Goal: Task Accomplishment & Management: Use online tool/utility

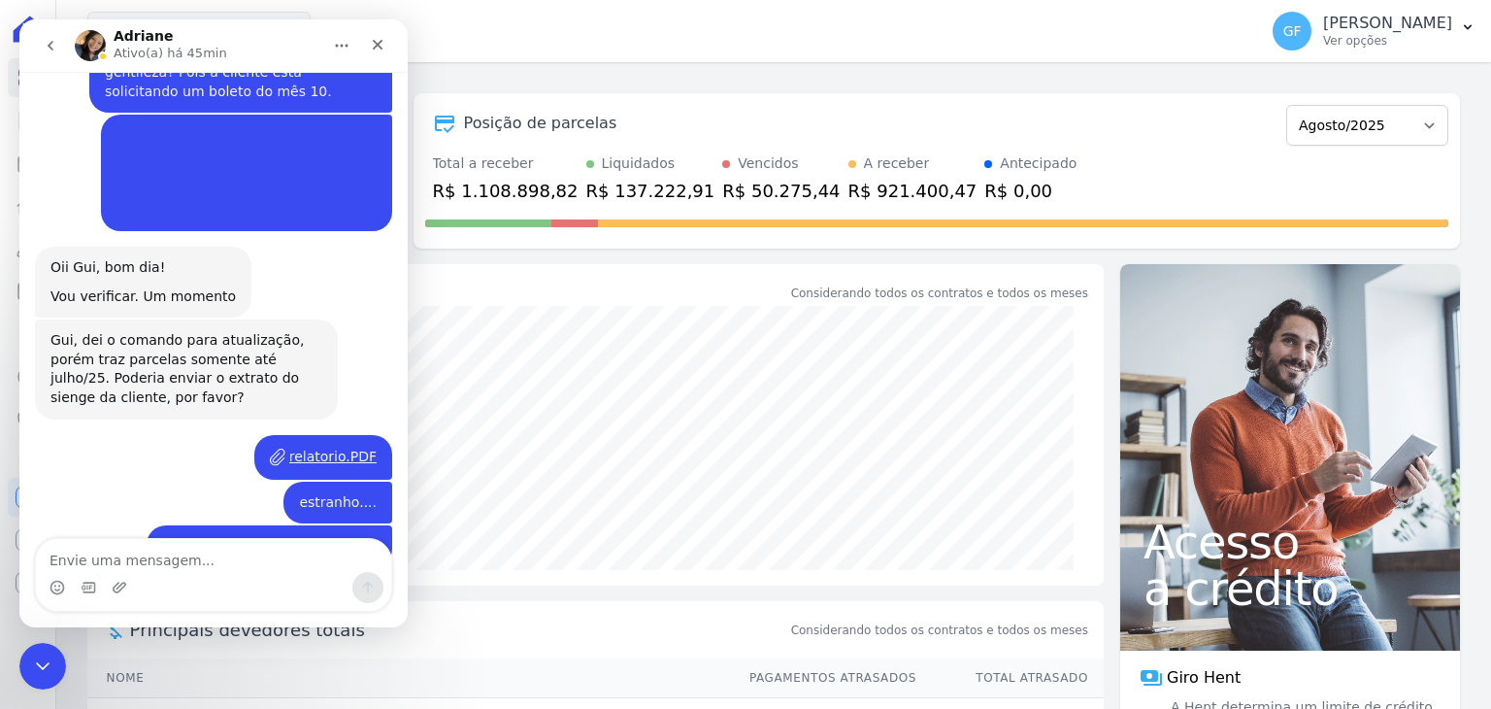
scroll to position [3415, 0]
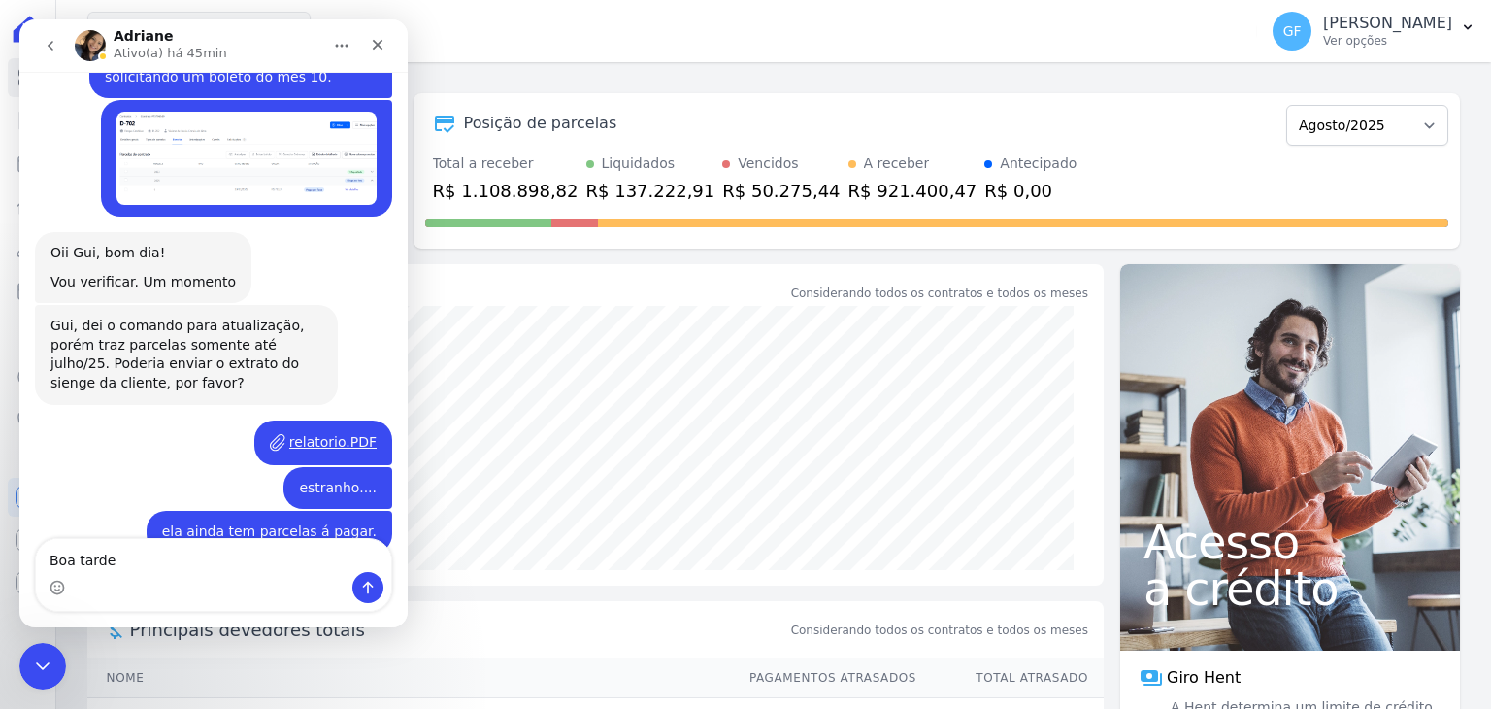
type textarea "Boa tarde!"
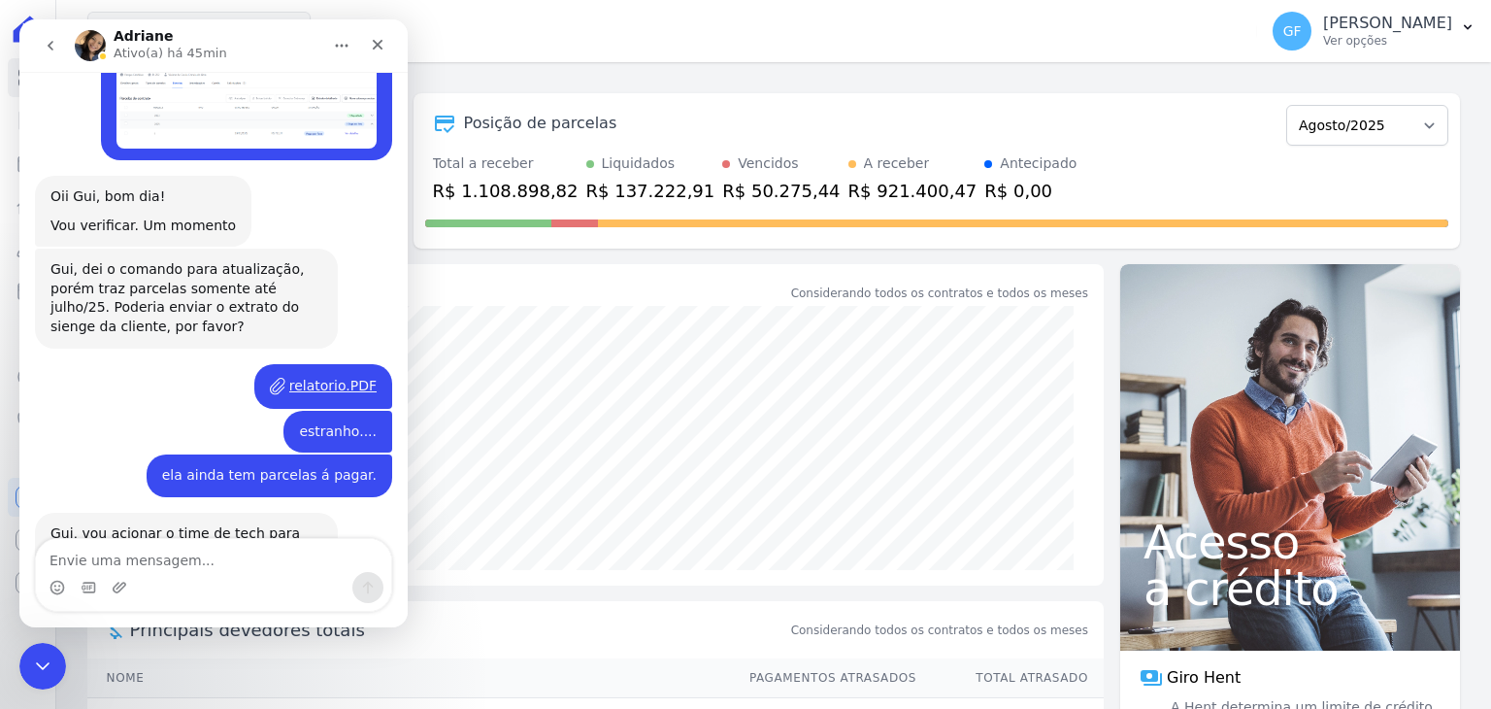
scroll to position [3472, 0]
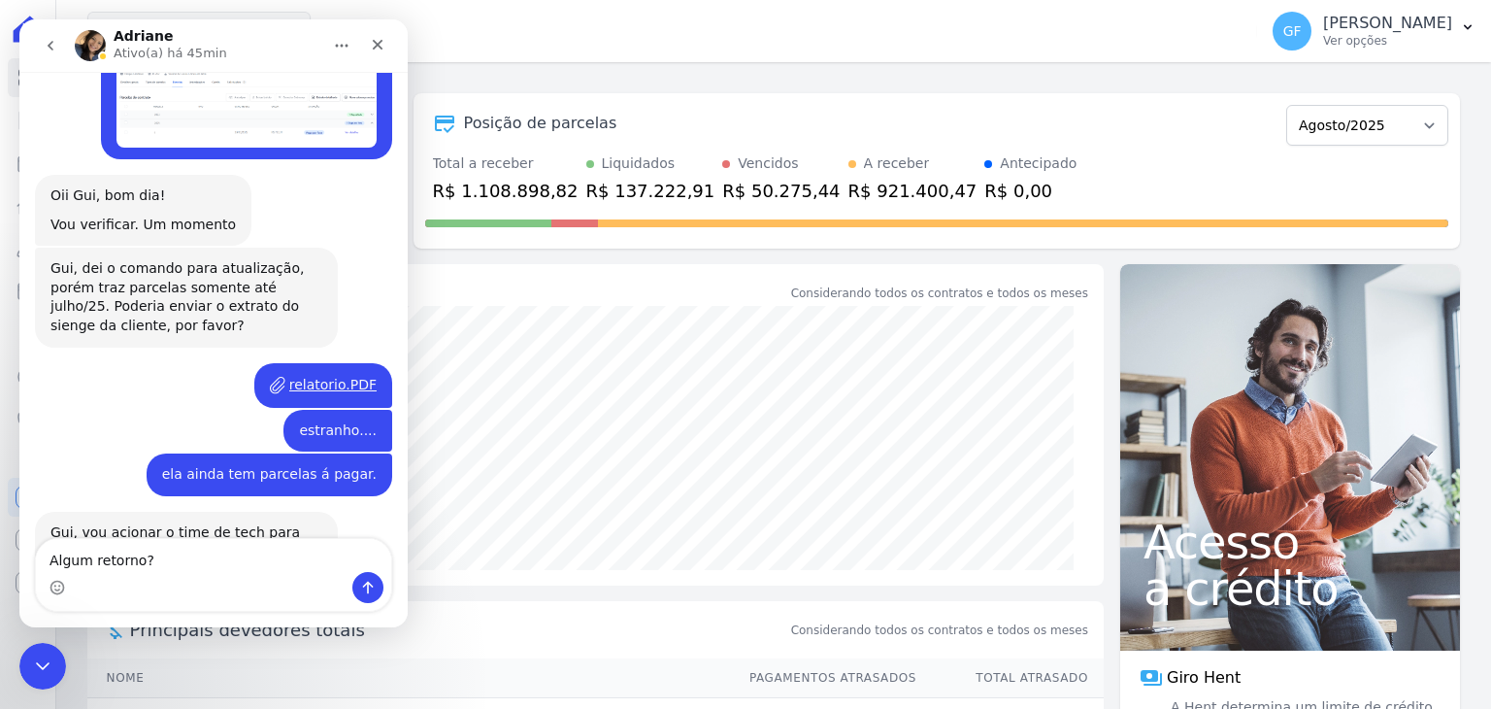
type textarea "Algum retorno?"
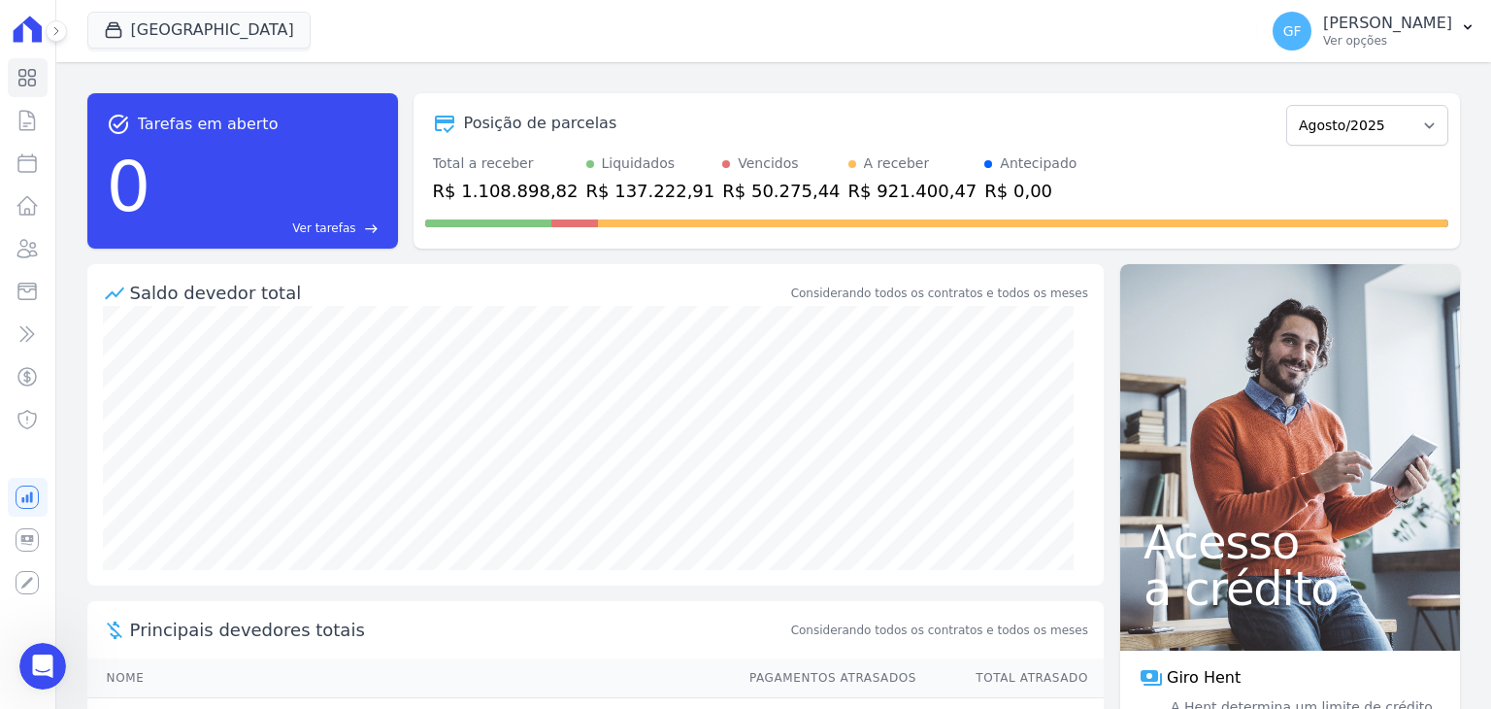
scroll to position [3517, 0]
click at [1352, 26] on p "[PERSON_NAME]" at bounding box center [1387, 23] width 129 height 19
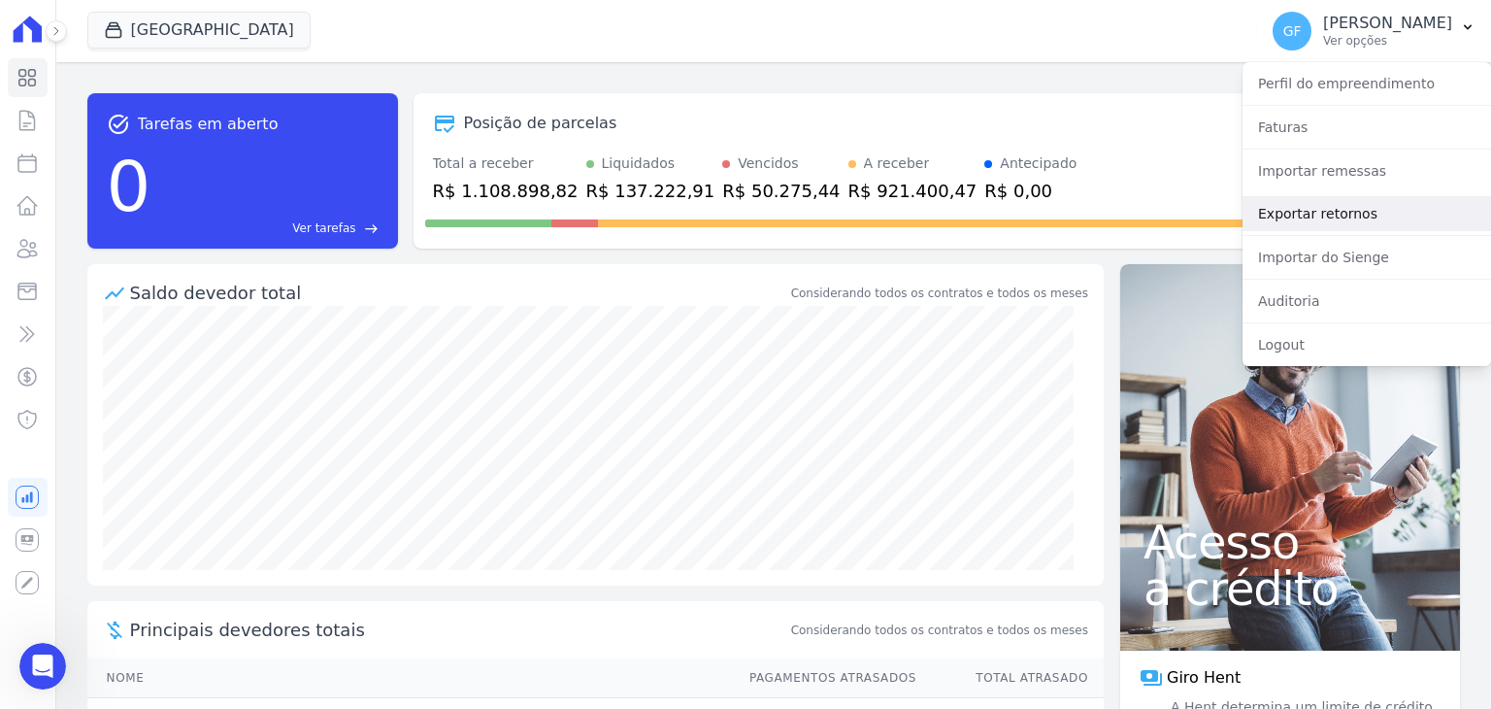
click at [1330, 221] on link "Exportar retornos" at bounding box center [1366, 213] width 248 height 35
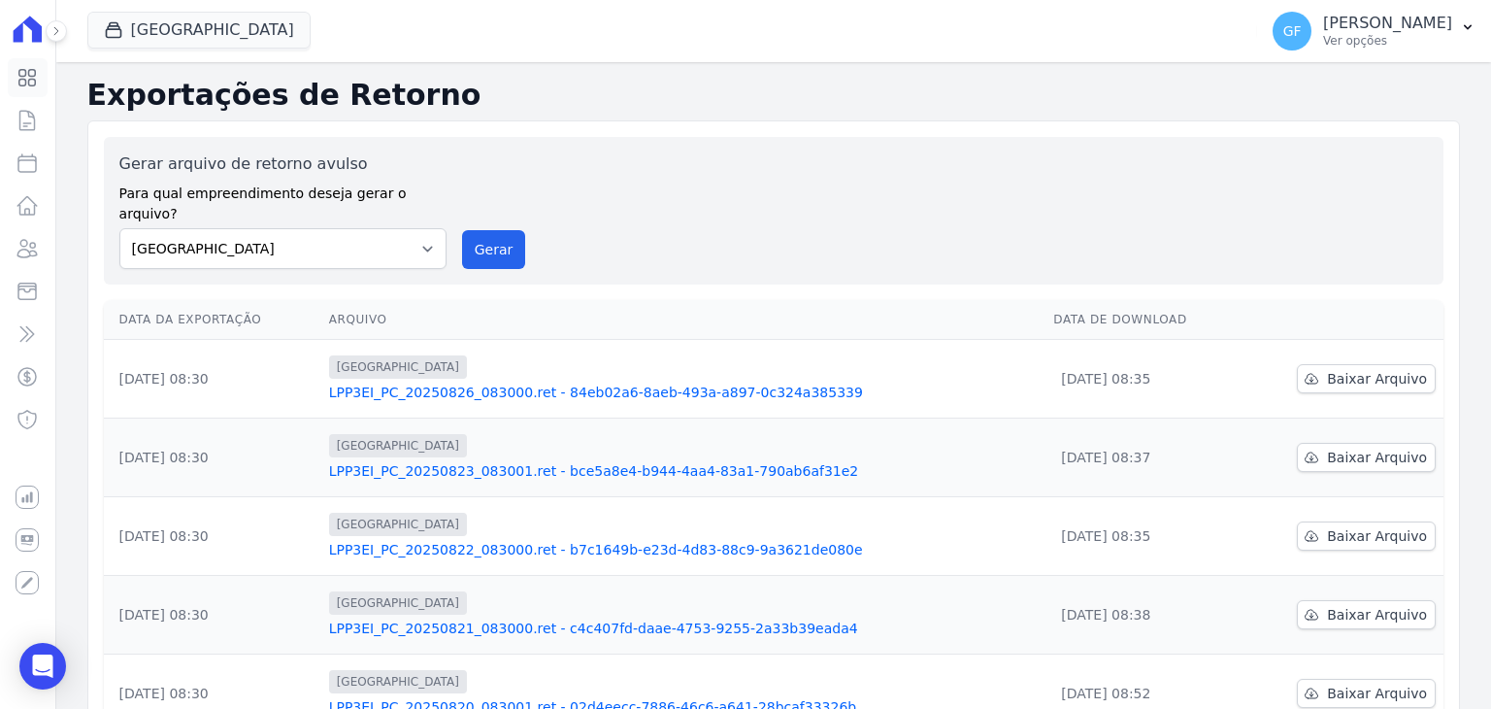
click at [23, 76] on icon at bounding box center [27, 78] width 17 height 17
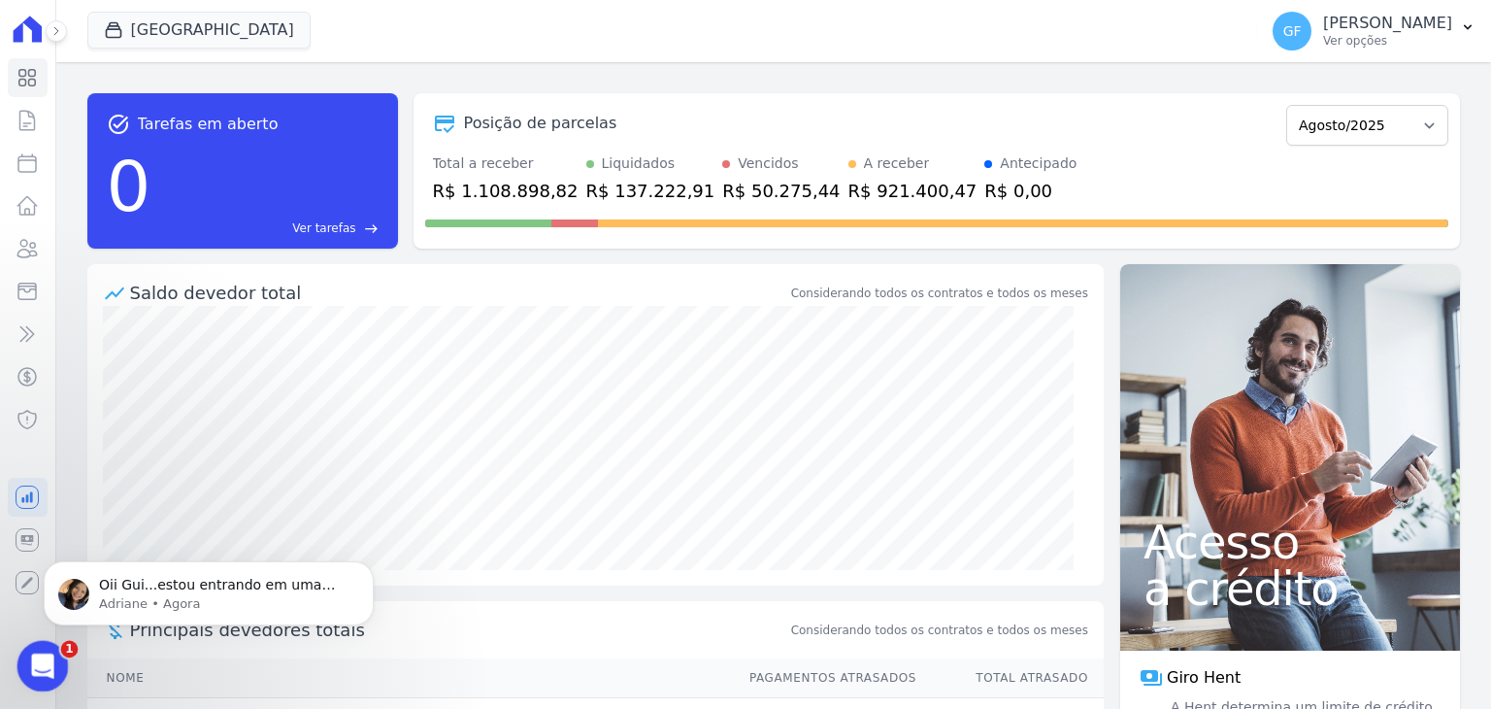
click at [24, 644] on div "Abertura do Messenger da Intercom" at bounding box center [40, 663] width 64 height 64
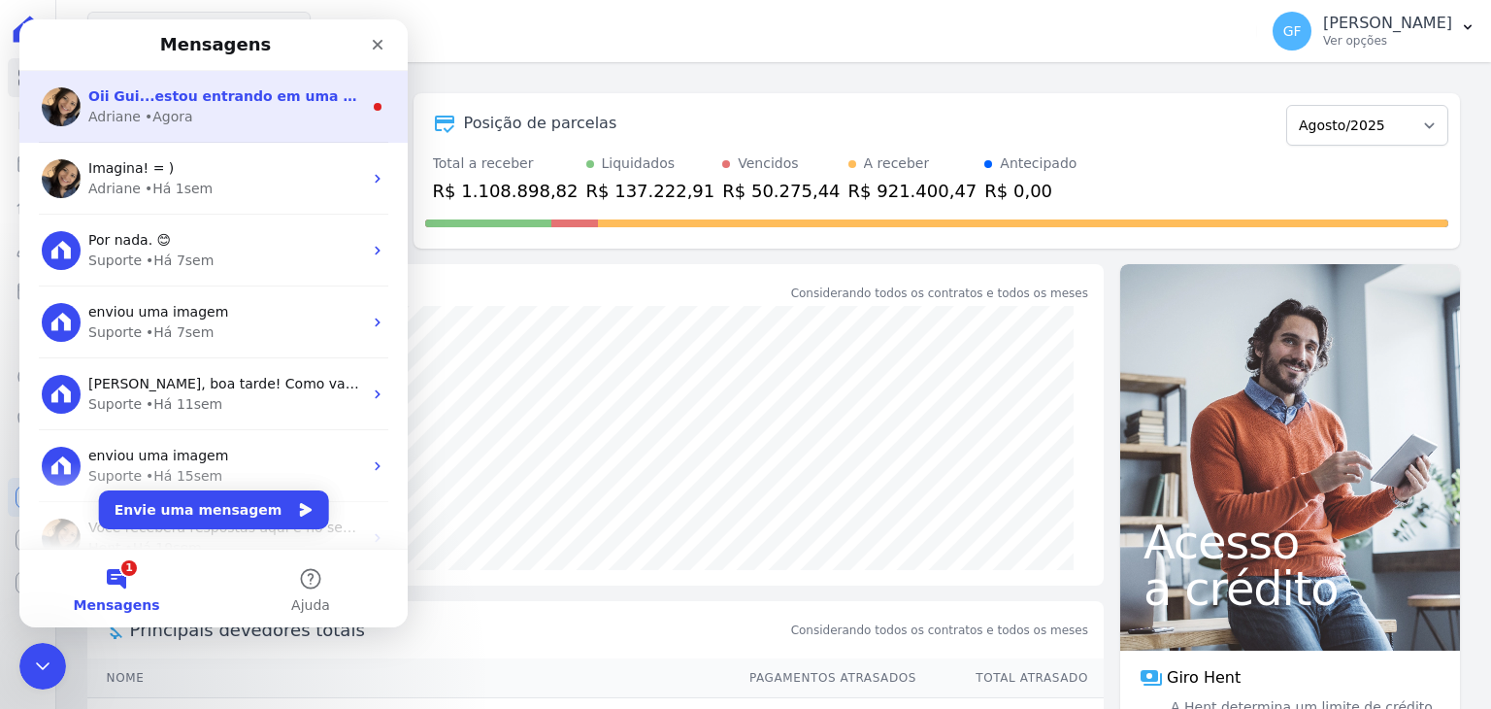
click at [279, 121] on div "Adriane • Agora" at bounding box center [225, 117] width 274 height 20
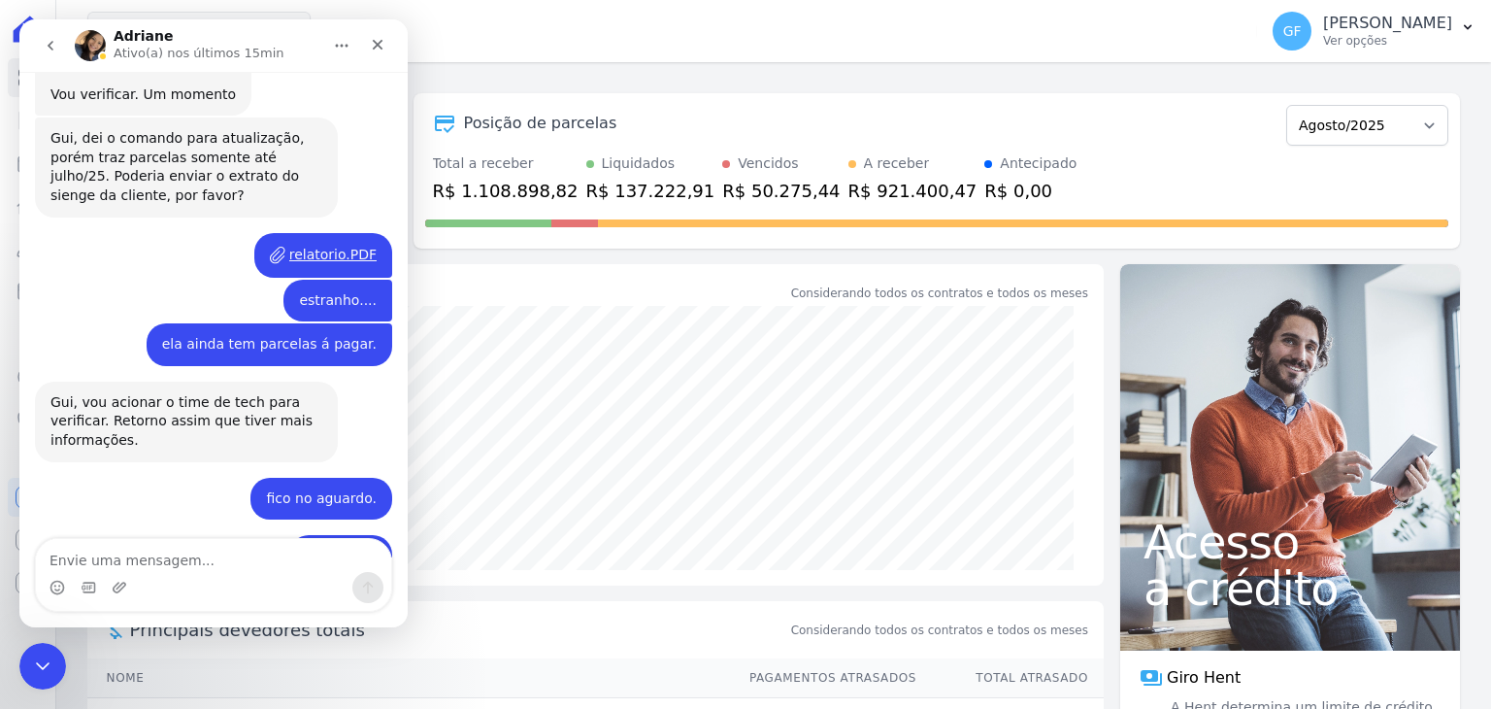
scroll to position [3645, 0]
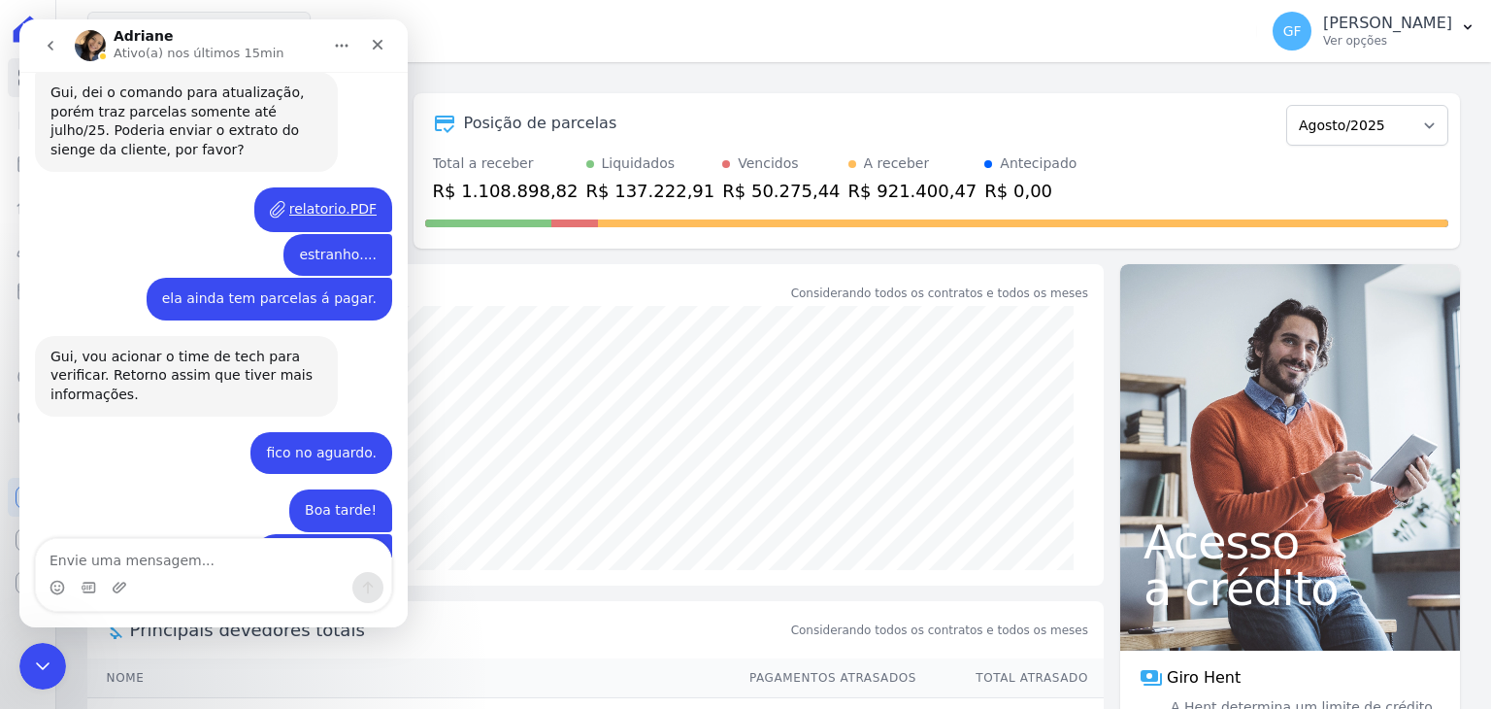
click at [178, 548] on textarea "Envie uma mensagem..." at bounding box center [213, 555] width 355 height 33
type textarea "valeeeeeu"
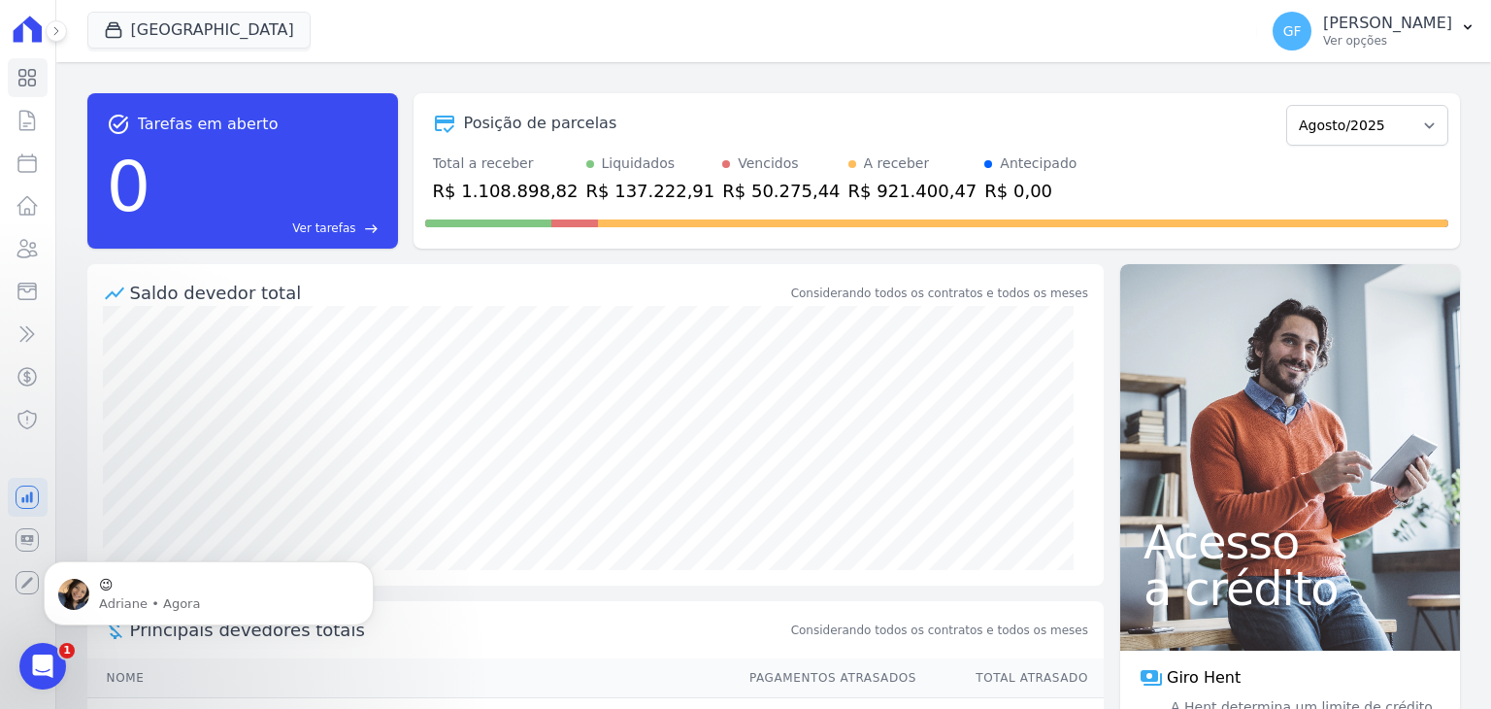
scroll to position [3814, 0]
click at [30, 653] on icon "Abertura do Messenger da Intercom" at bounding box center [40, 663] width 32 height 32
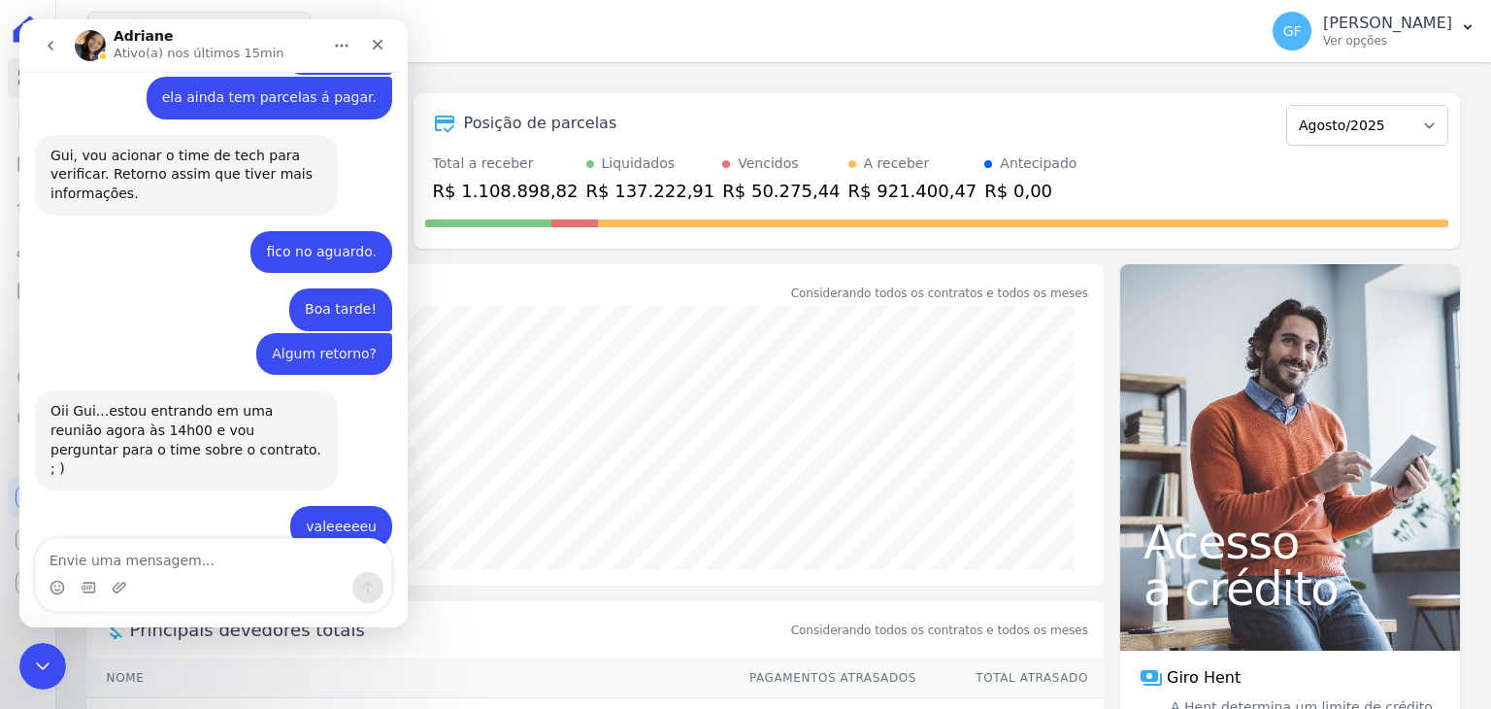
scroll to position [3846, 0]
click at [39, 647] on div "Encerramento do Messenger da Intercom" at bounding box center [40, 663] width 47 height 47
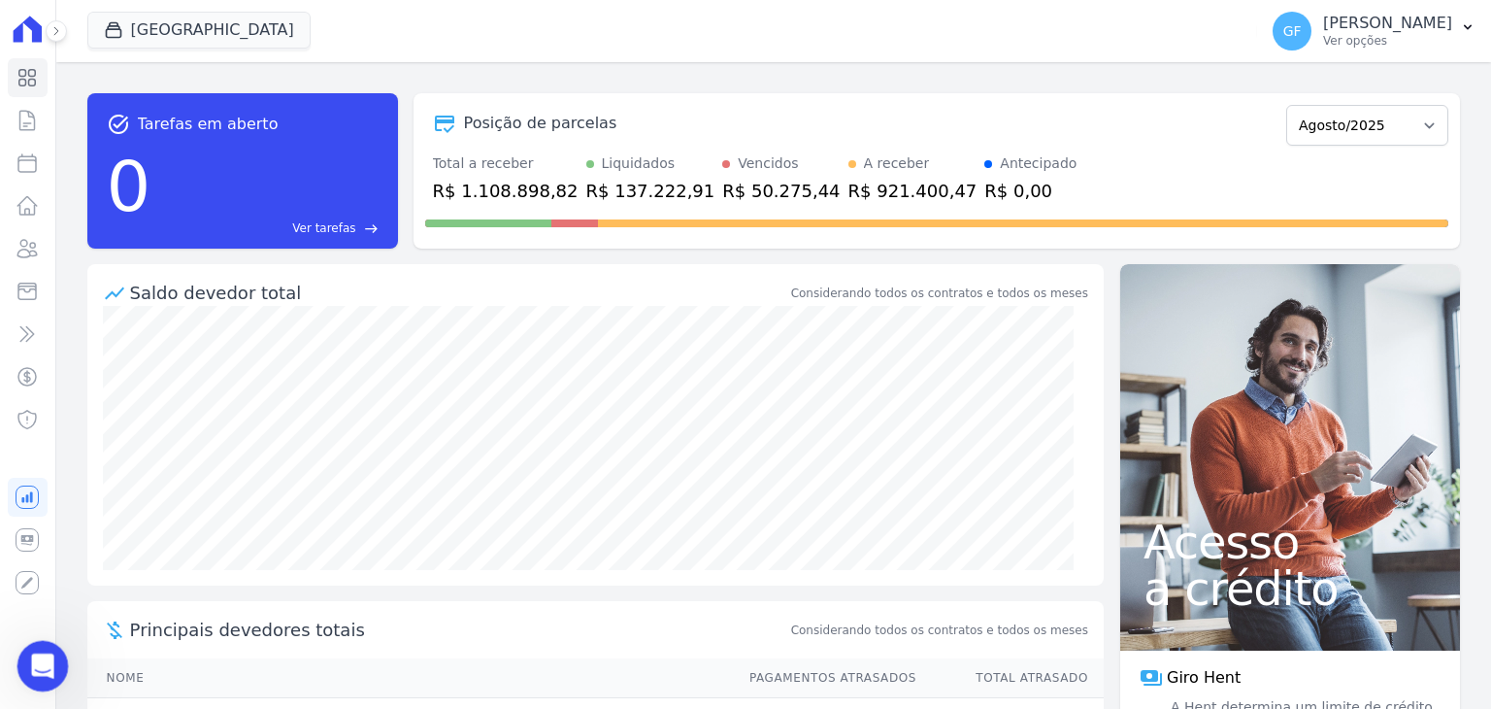
click at [25, 643] on div "Abertura do Messenger da Intercom" at bounding box center [40, 663] width 64 height 64
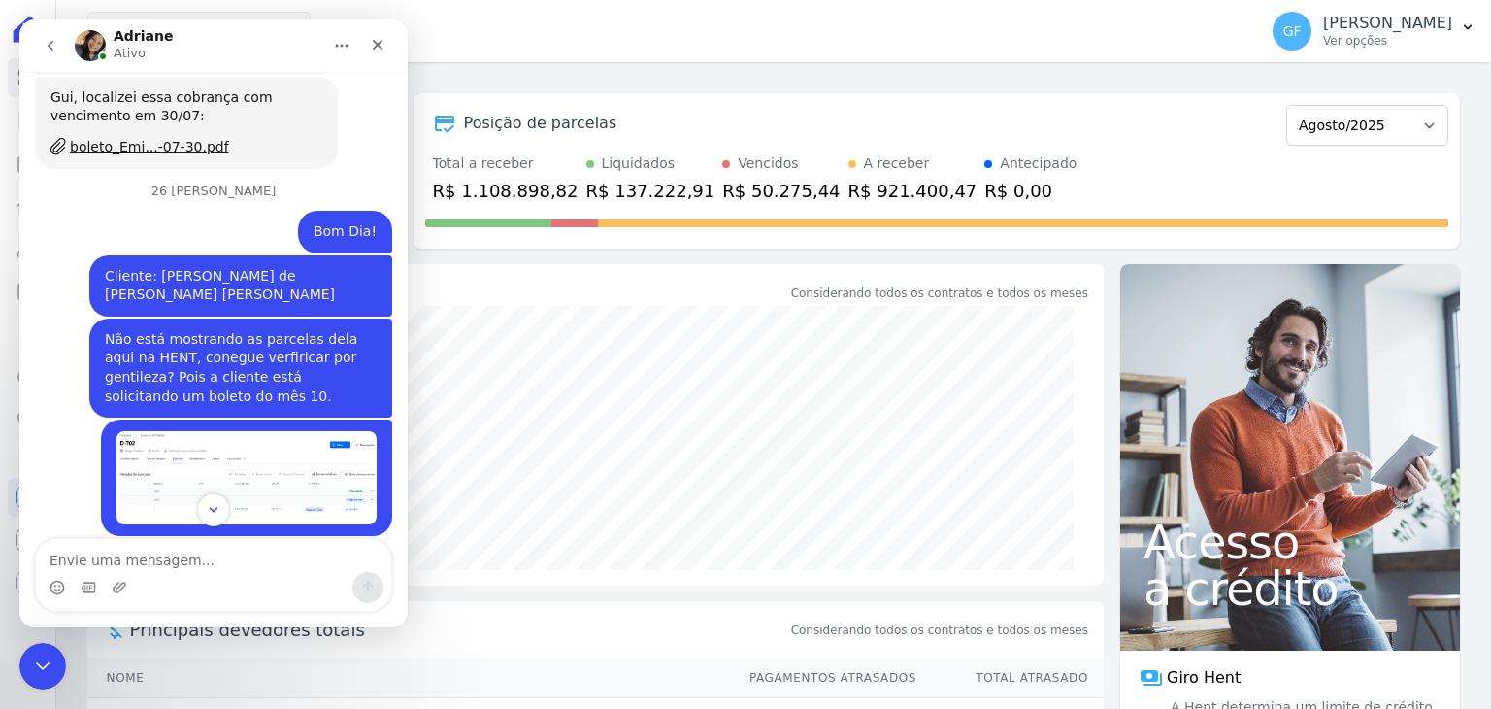
scroll to position [3037, 0]
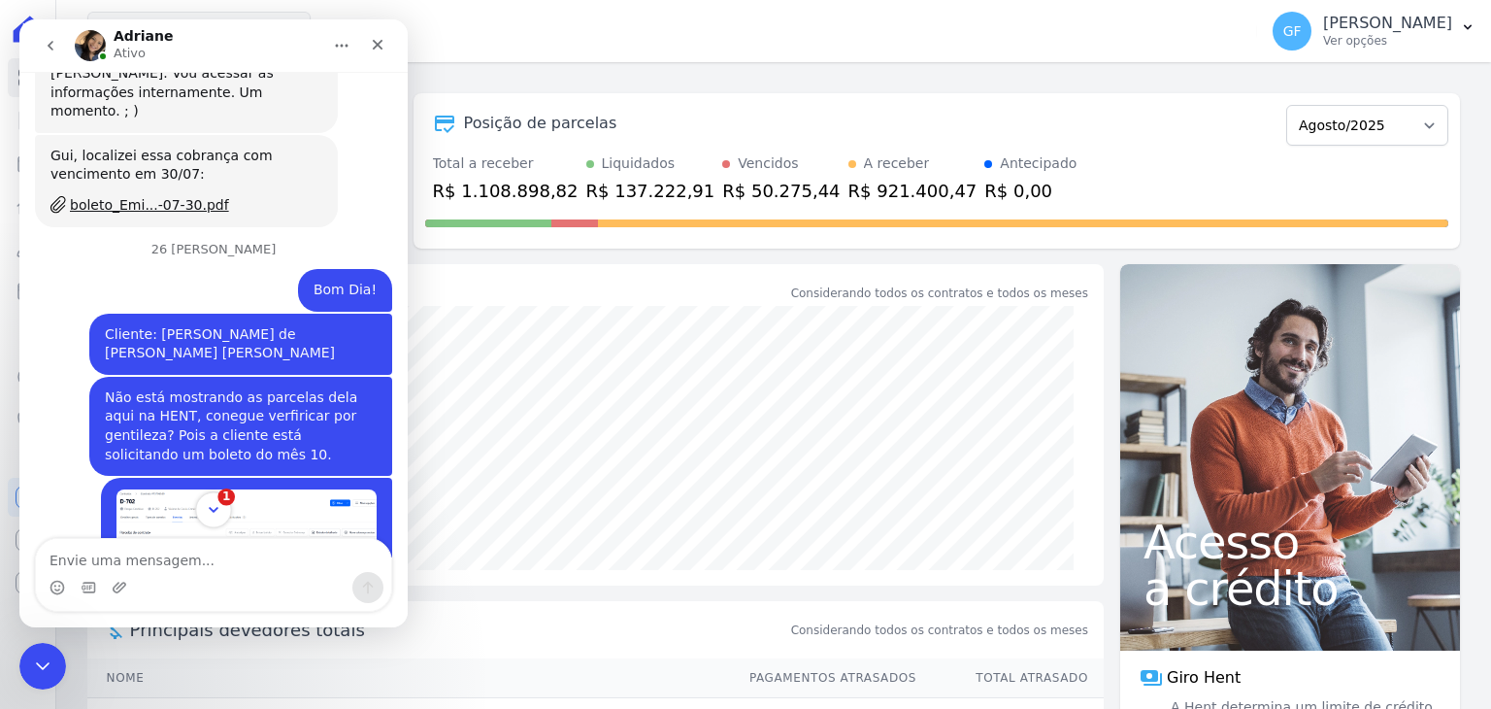
click at [214, 502] on icon "Scroll to bottom" at bounding box center [213, 509] width 17 height 17
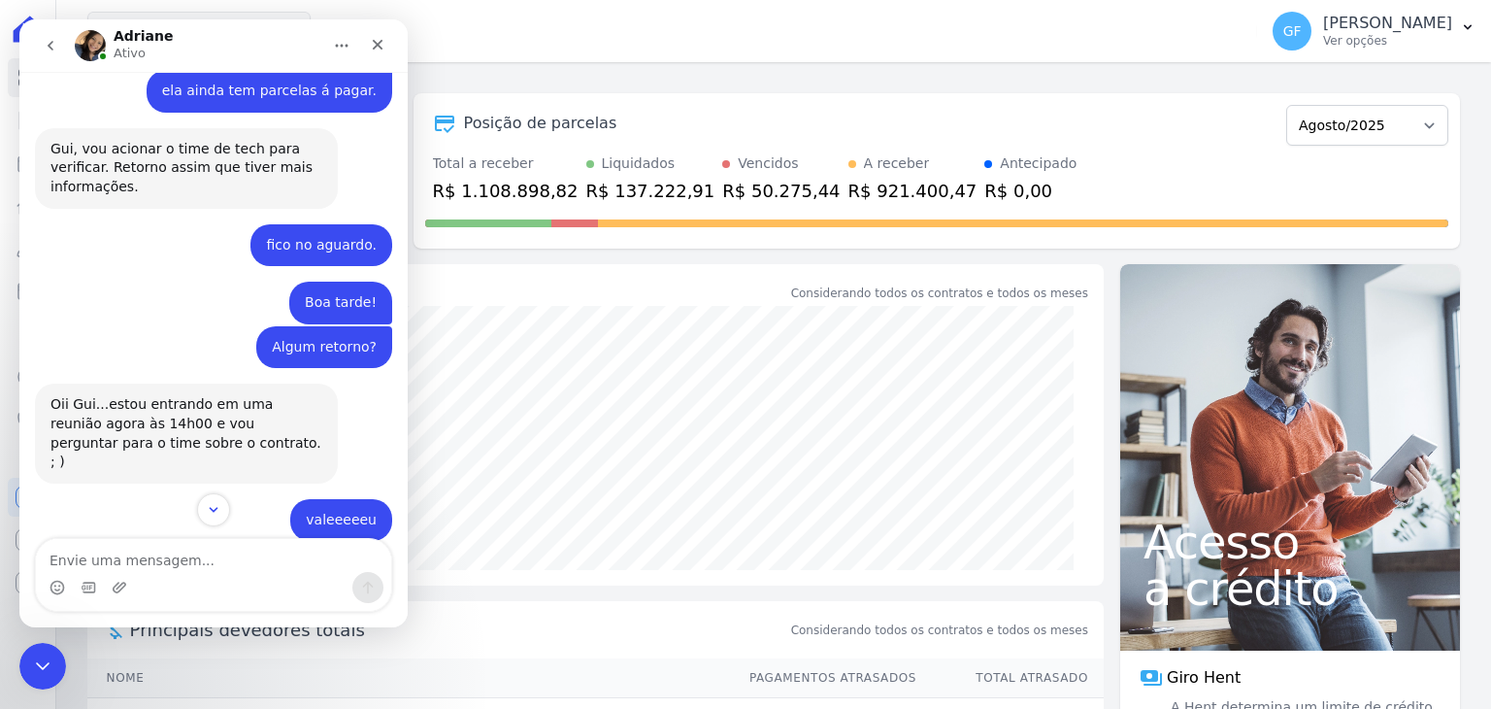
scroll to position [3910, 0]
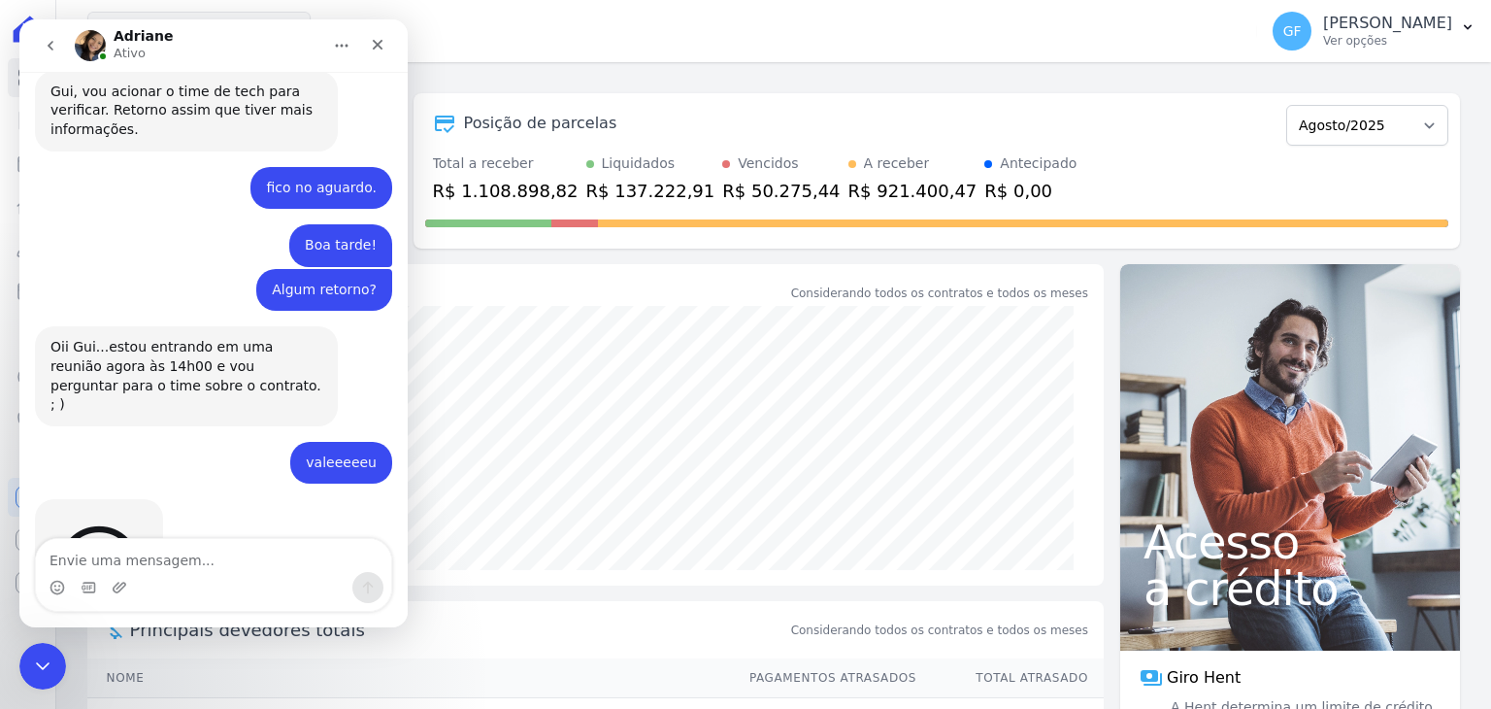
click at [171, 583] on div "Messenger da Intercom" at bounding box center [213, 587] width 355 height 31
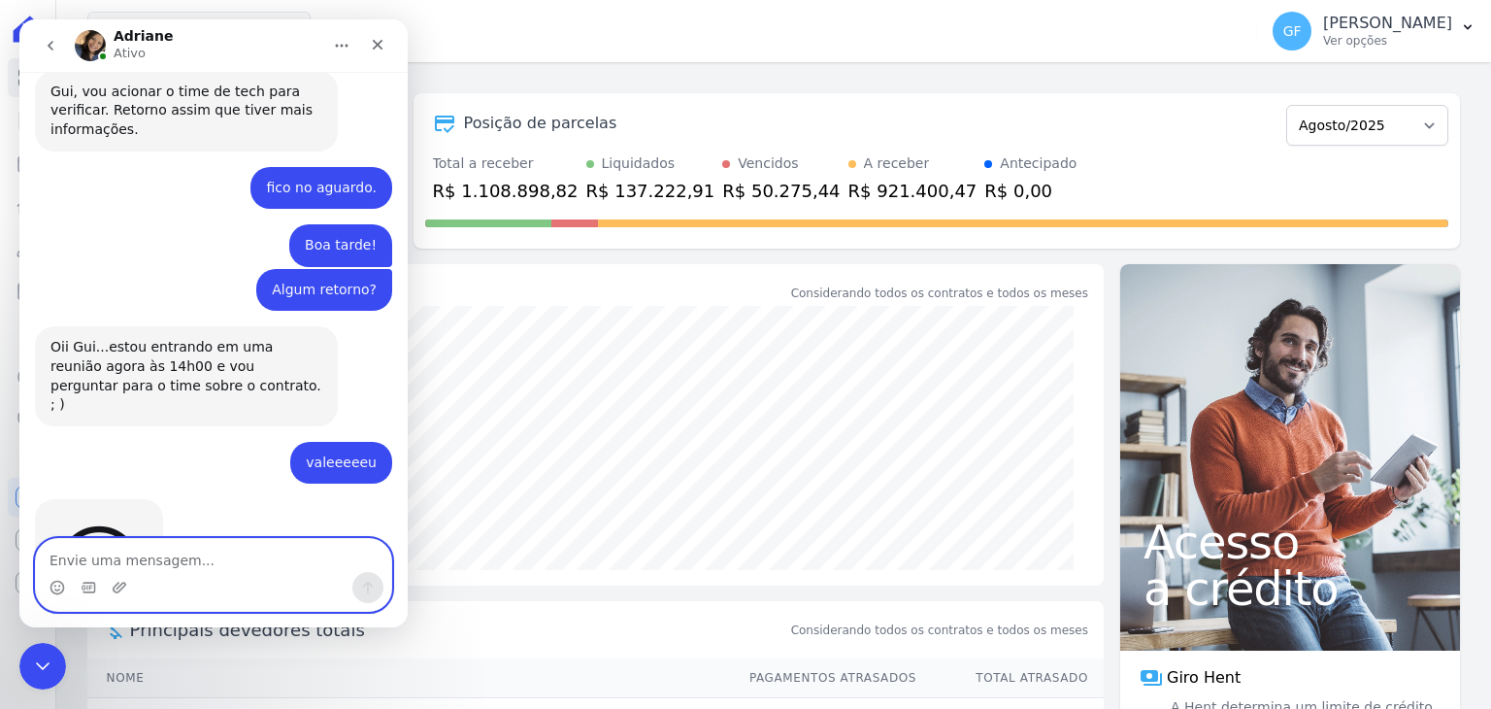
click at [189, 556] on textarea "Envie uma mensagem..." at bounding box center [213, 555] width 355 height 33
type textarea "Ok."
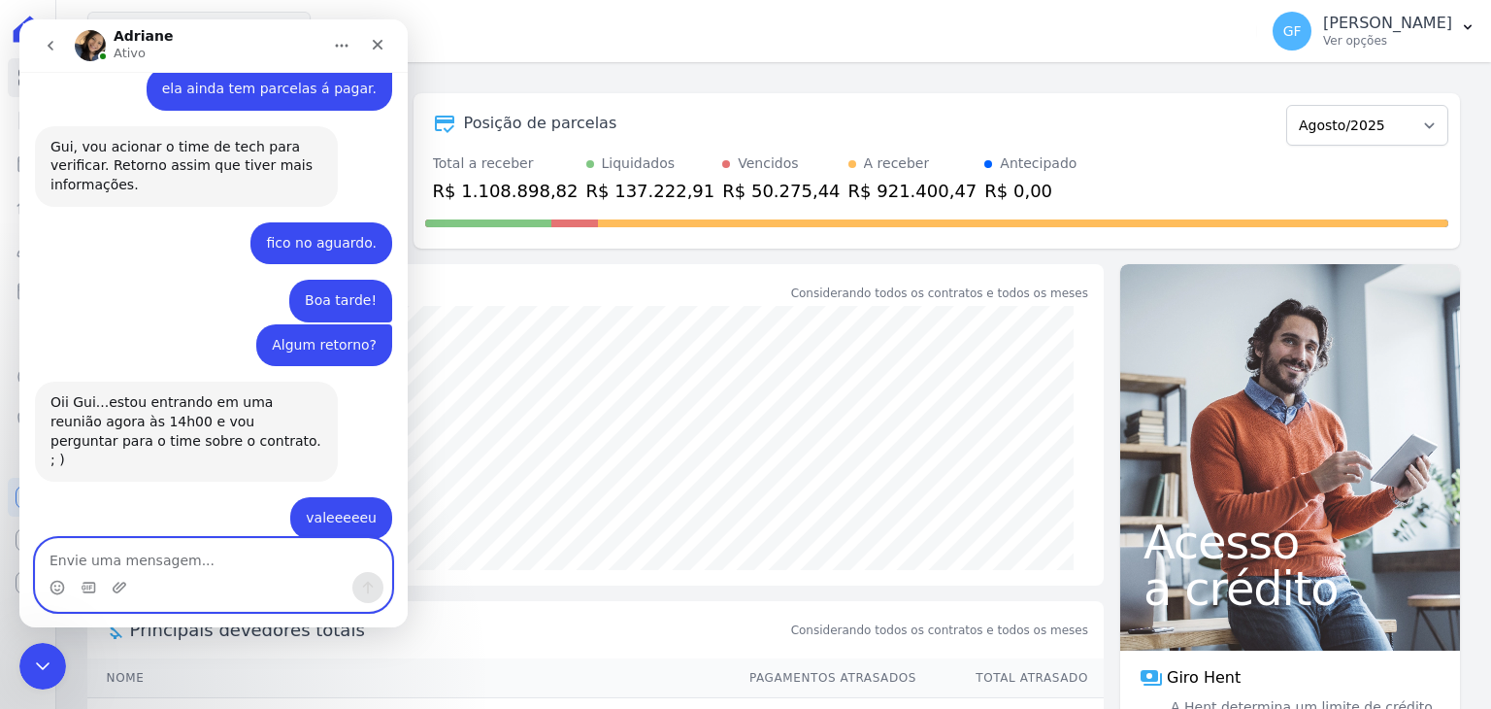
scroll to position [3935, 0]
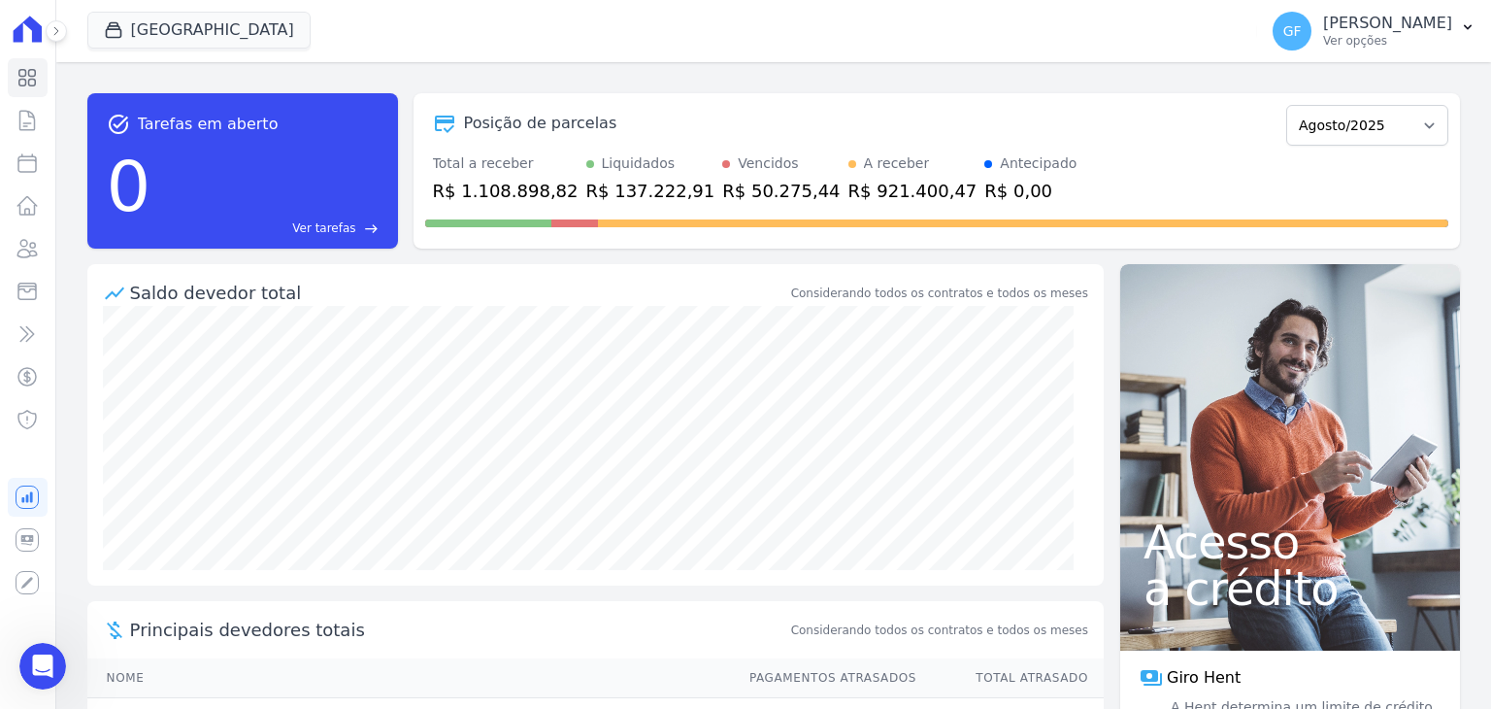
click at [6, 272] on div "Visão Geral Contratos [GEOGRAPHIC_DATA] Lotes Clientes Minha Carteira Transferê…" at bounding box center [27, 354] width 55 height 709
click at [15, 257] on link "Clientes" at bounding box center [28, 248] width 40 height 39
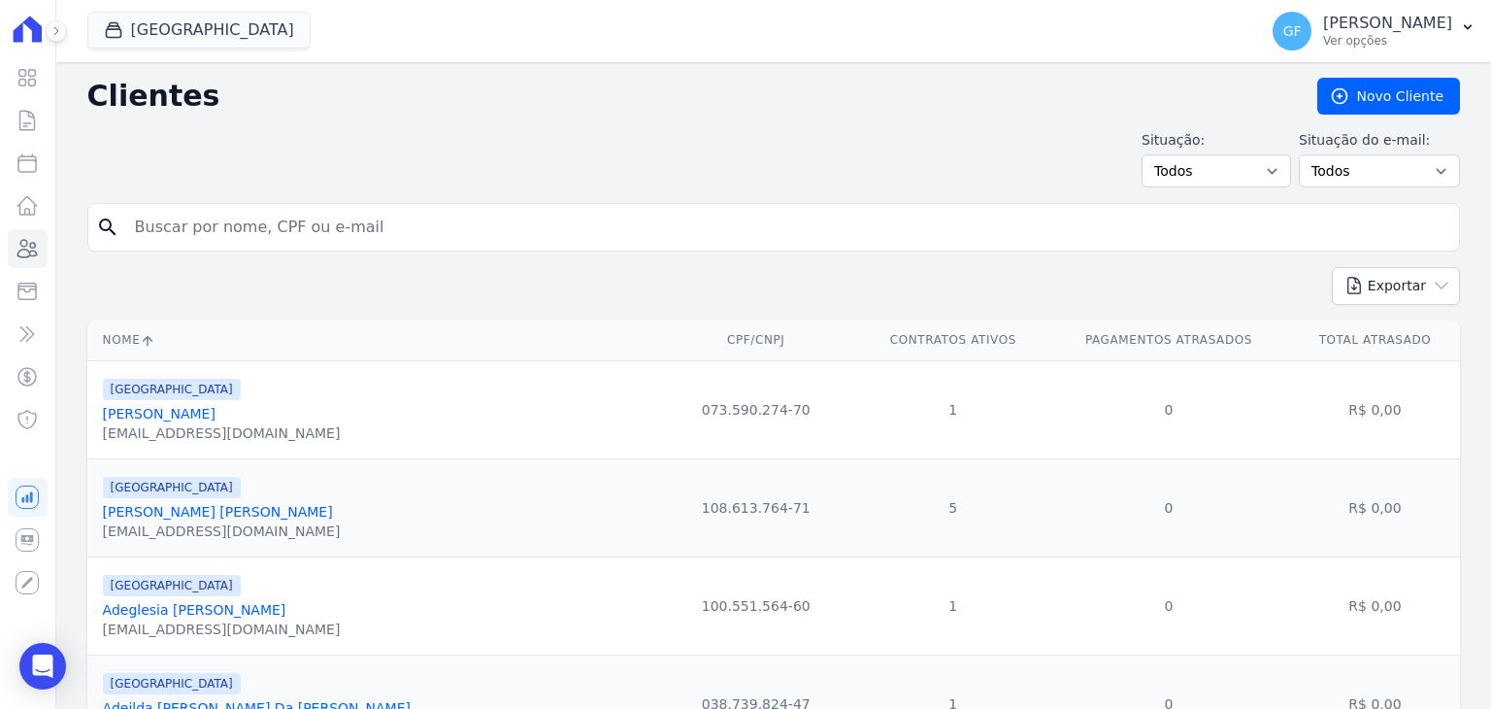
click at [216, 243] on input "search" at bounding box center [787, 227] width 1328 height 39
type input "[PERSON_NAME]"
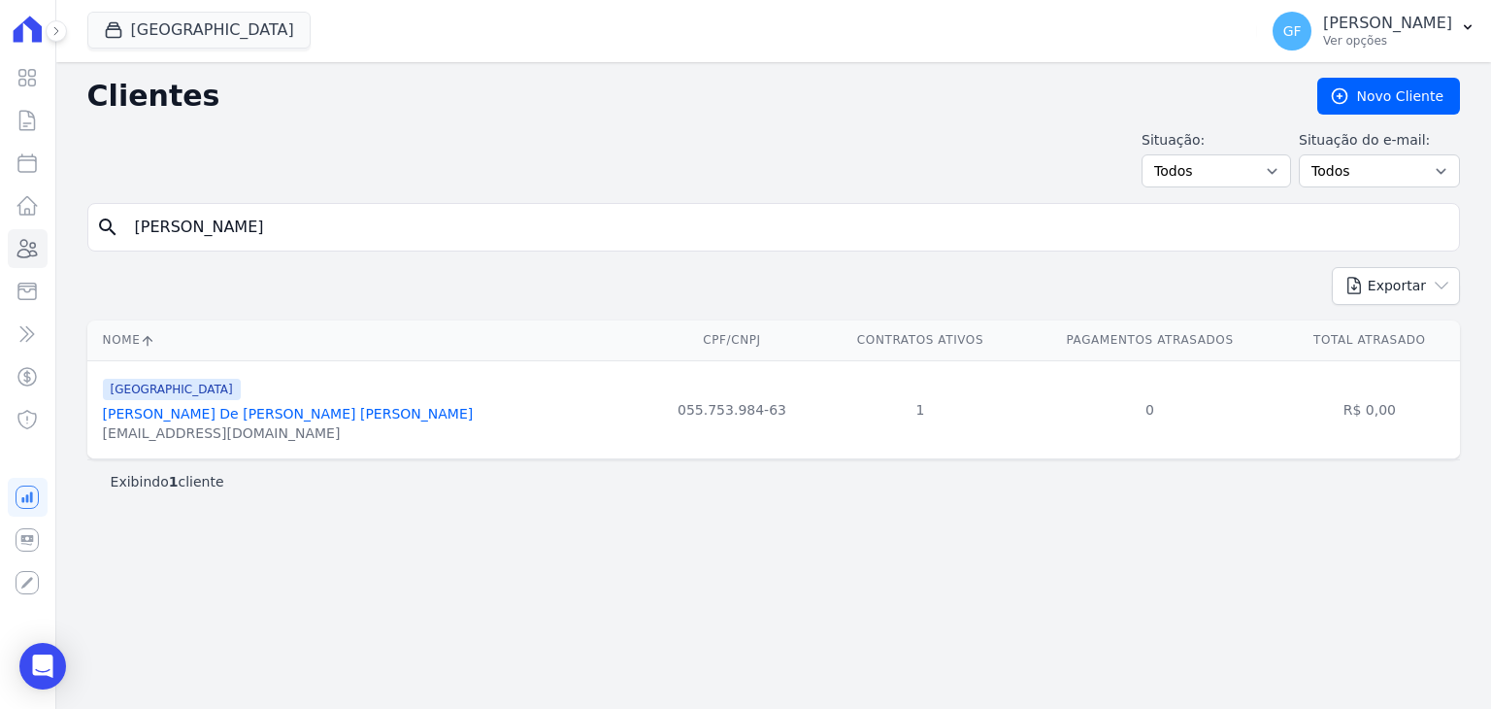
click at [210, 412] on link "[PERSON_NAME] De [PERSON_NAME] [PERSON_NAME]" at bounding box center [288, 414] width 371 height 16
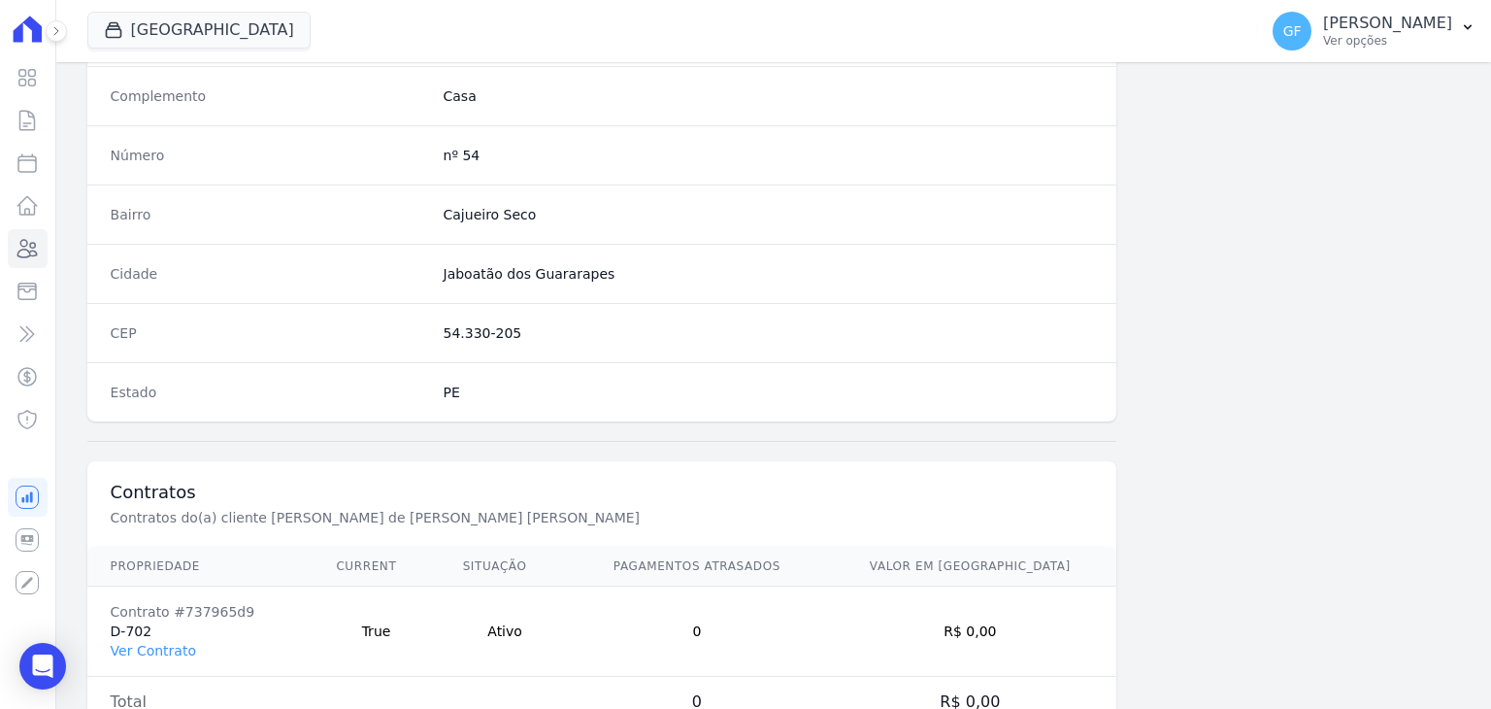
scroll to position [1102, 0]
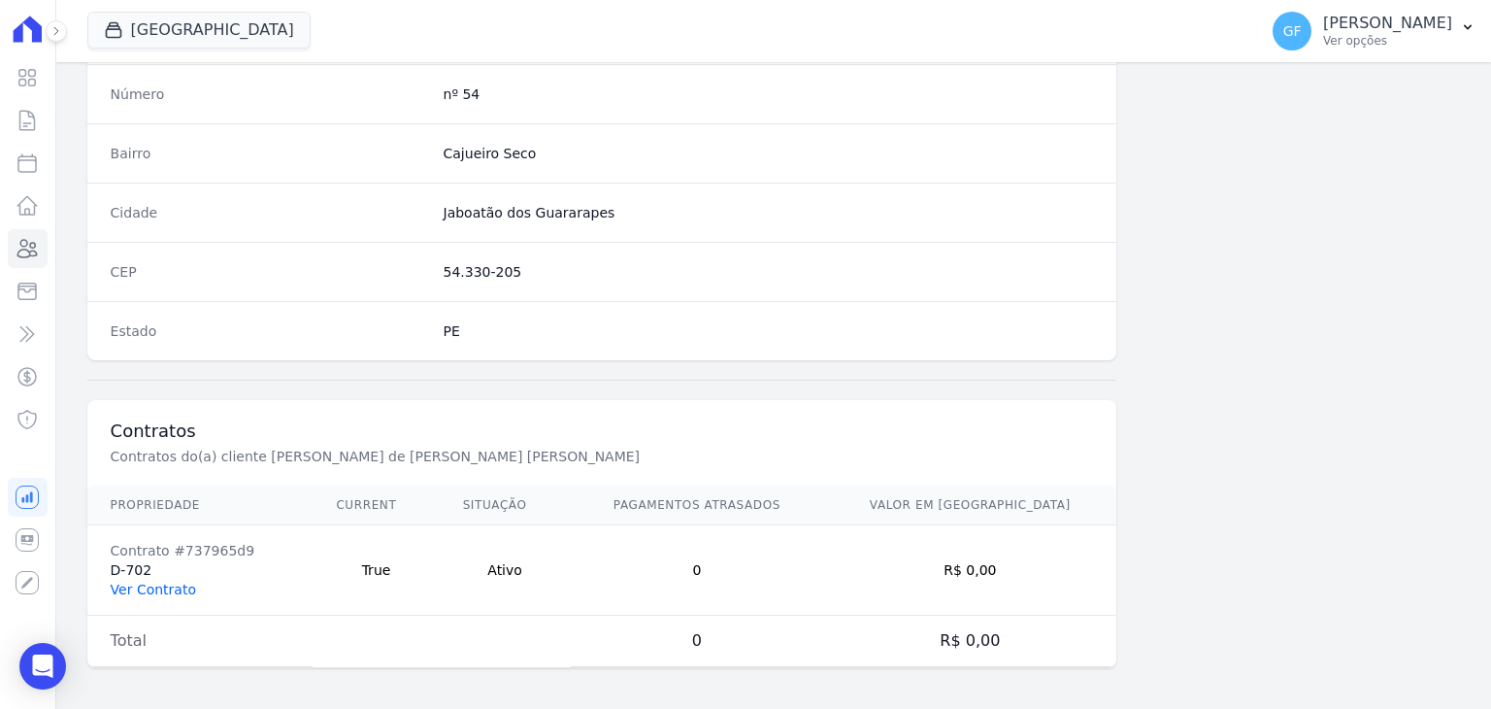
click at [182, 581] on link "Ver Contrato" at bounding box center [153, 589] width 85 height 16
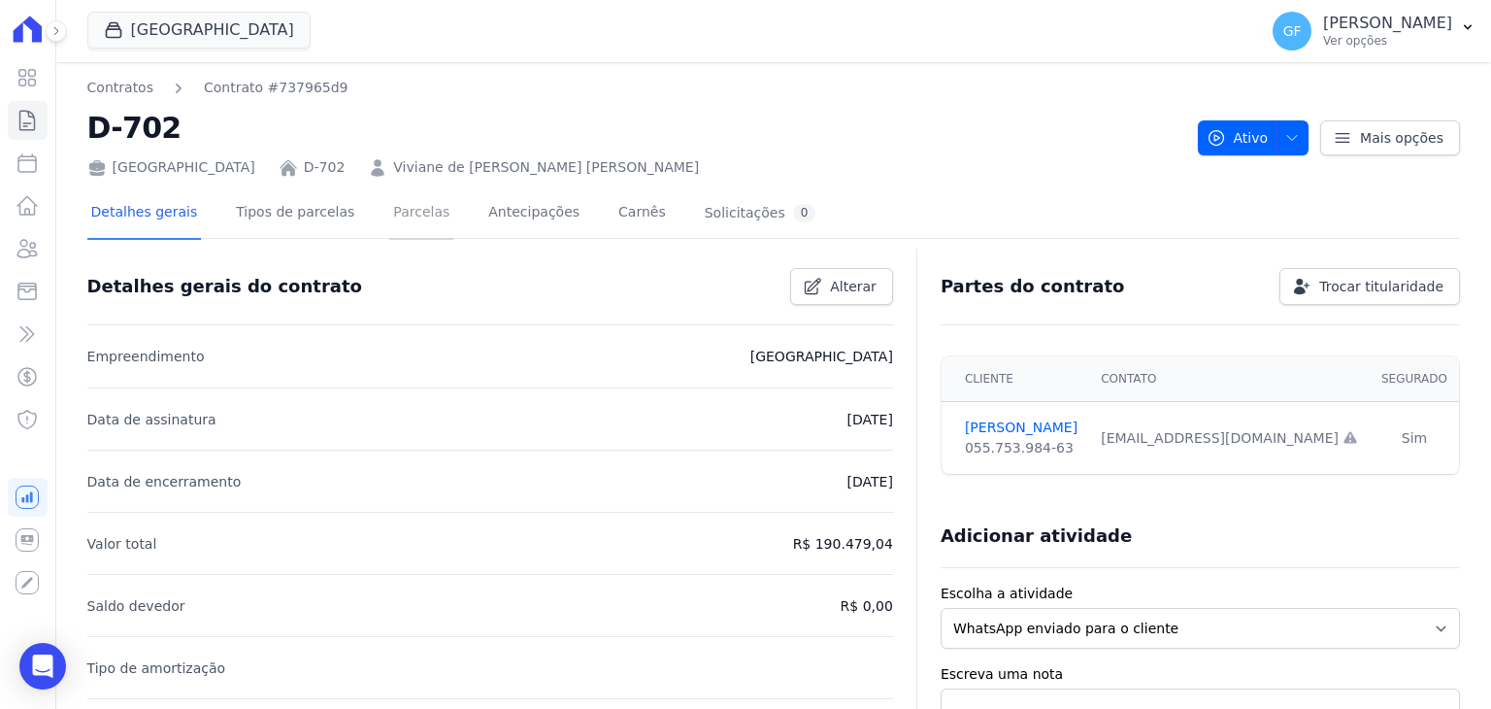
click at [400, 210] on link "Parcelas" at bounding box center [421, 213] width 64 height 51
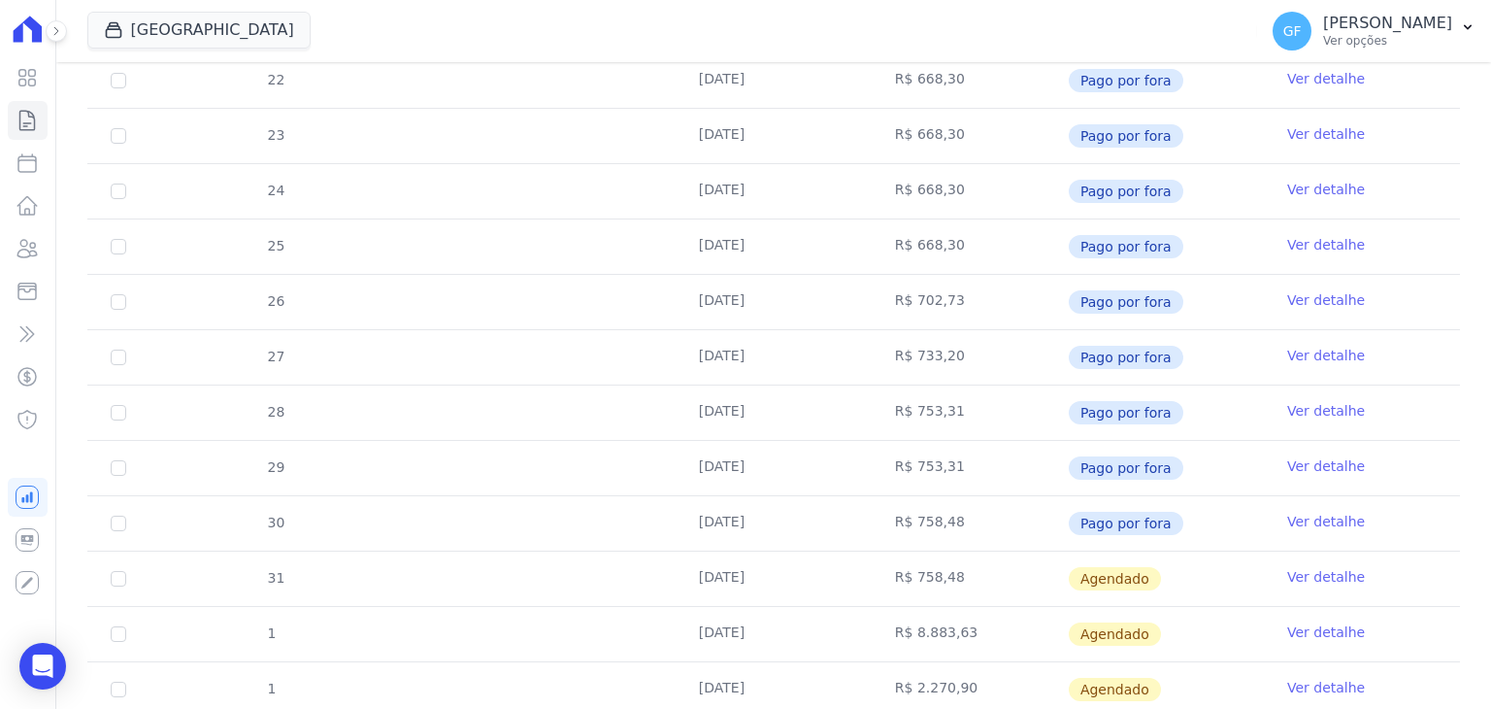
scroll to position [665, 0]
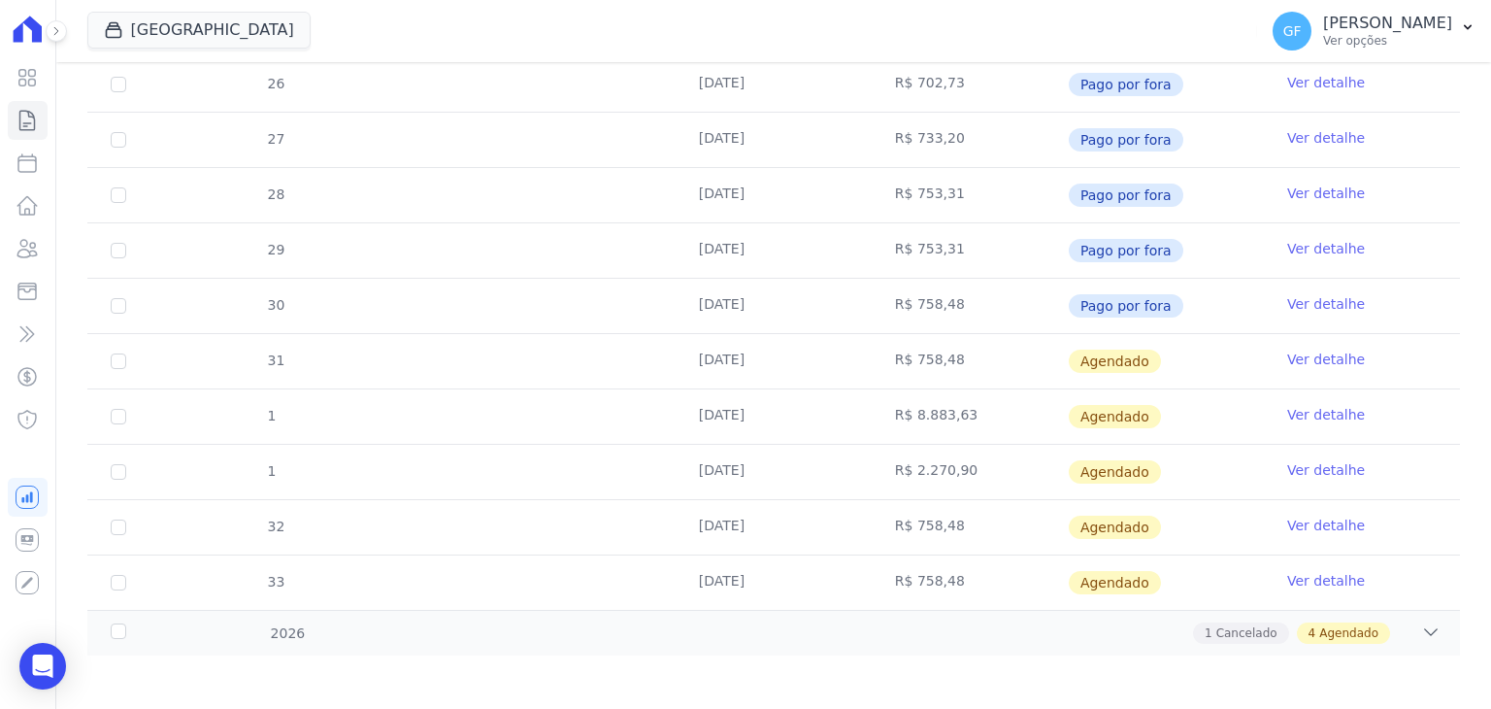
drag, startPoint x: 736, startPoint y: 363, endPoint x: 978, endPoint y: 351, distance: 242.9
click at [978, 351] on tr "31 [DATE] R$ 758,48 [GEOGRAPHIC_DATA] Ver detalhe" at bounding box center [773, 360] width 1372 height 55
click at [1006, 350] on td "R$ 758,48" at bounding box center [970, 361] width 196 height 54
click at [1293, 349] on link "Ver detalhe" at bounding box center [1326, 358] width 78 height 19
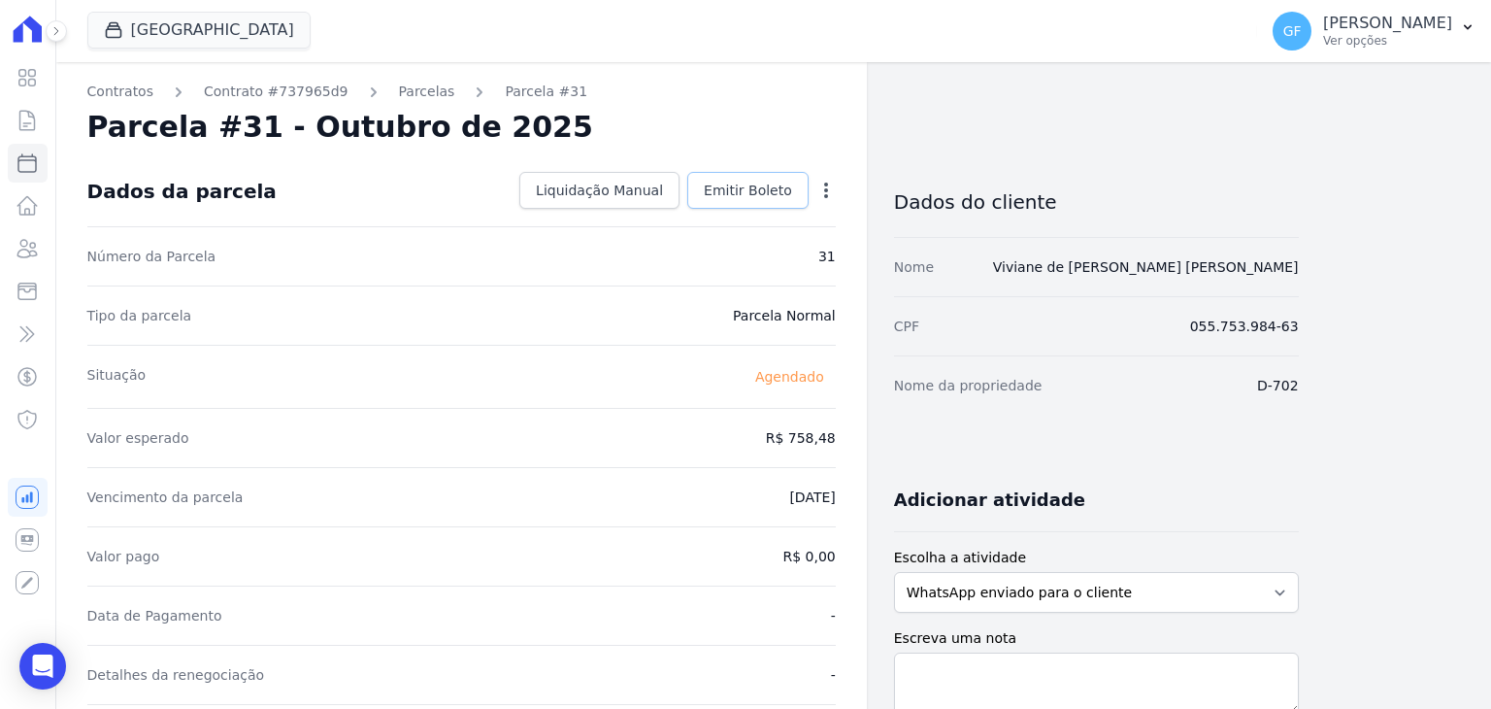
click at [776, 186] on span "Emitir Boleto" at bounding box center [748, 190] width 88 height 19
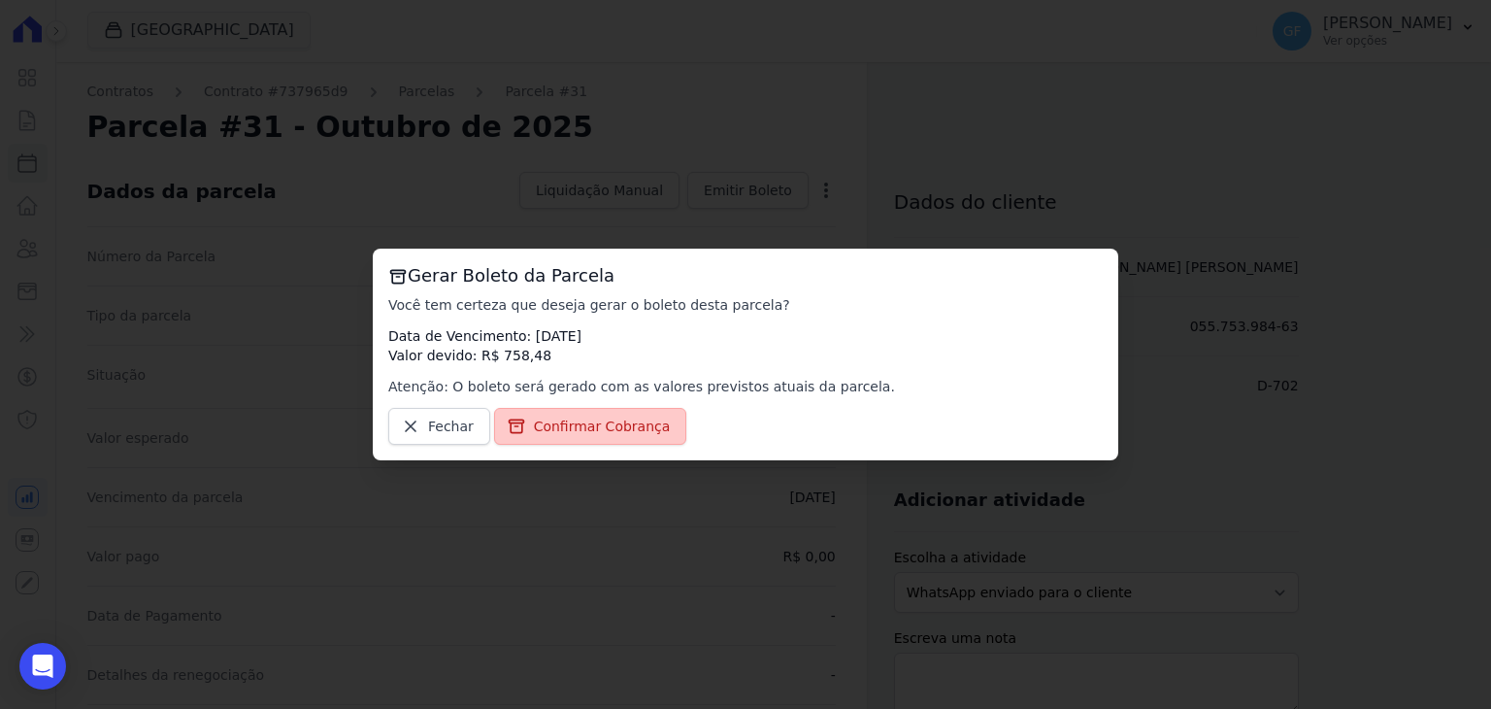
click at [536, 420] on span "Confirmar Cobrança" at bounding box center [602, 425] width 137 height 19
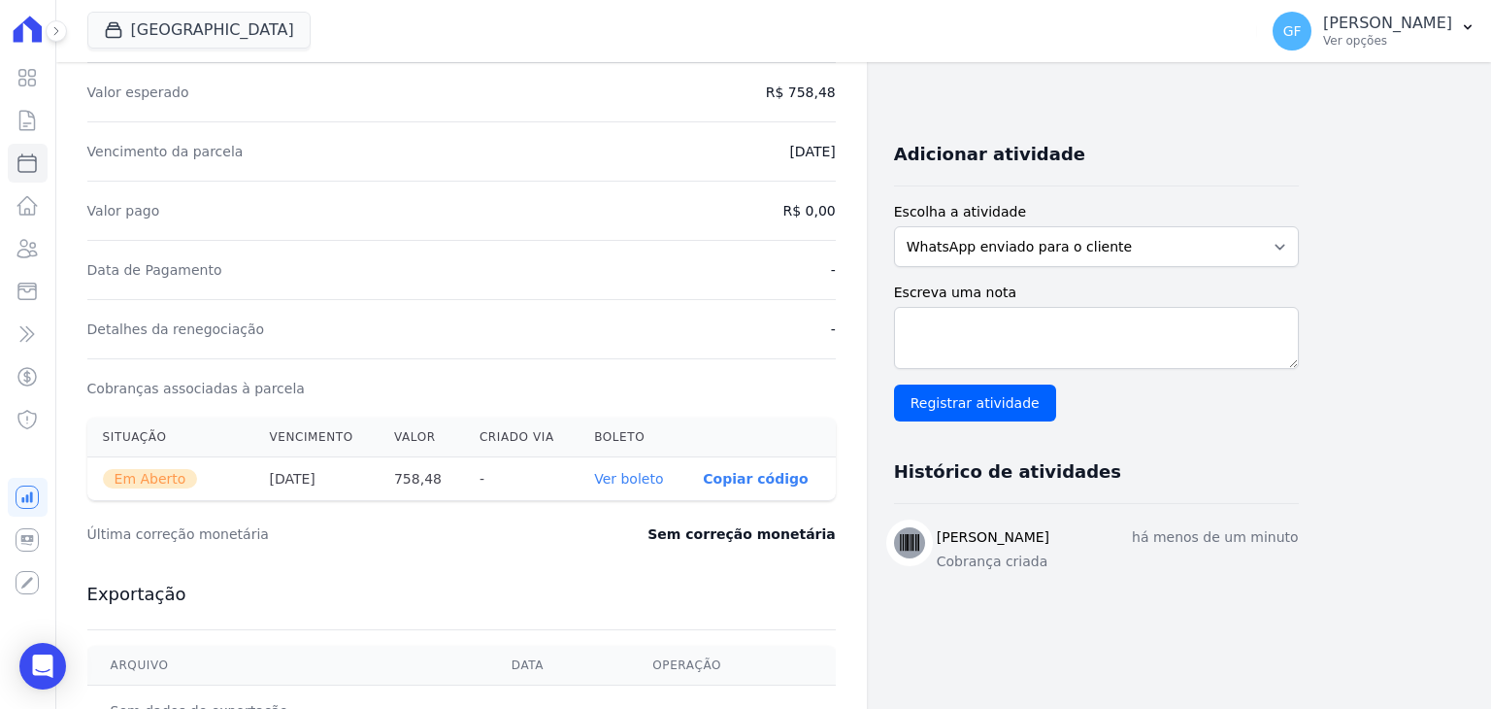
scroll to position [582, 0]
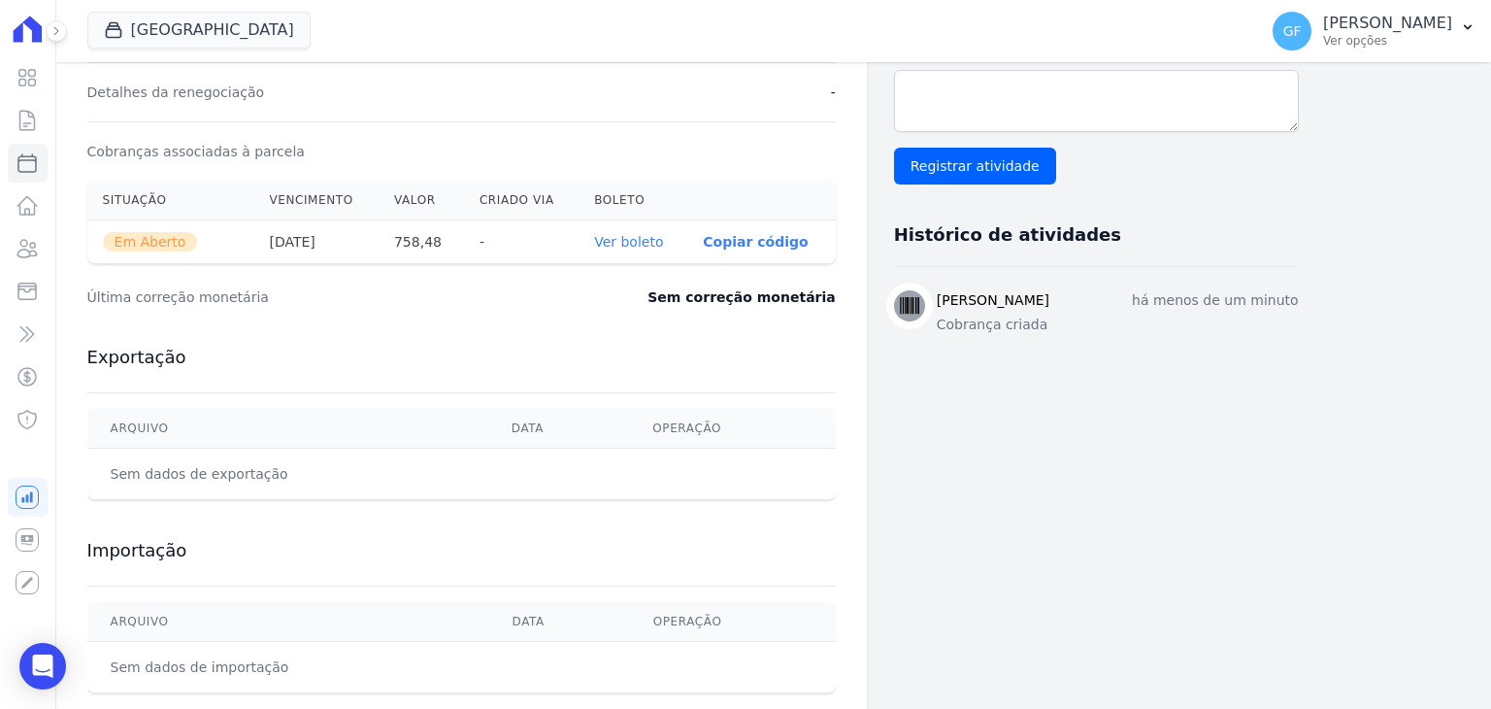
click at [616, 243] on link "Ver boleto" at bounding box center [628, 242] width 69 height 16
click at [48, 658] on icon "Open Intercom Messenger" at bounding box center [42, 665] width 22 height 25
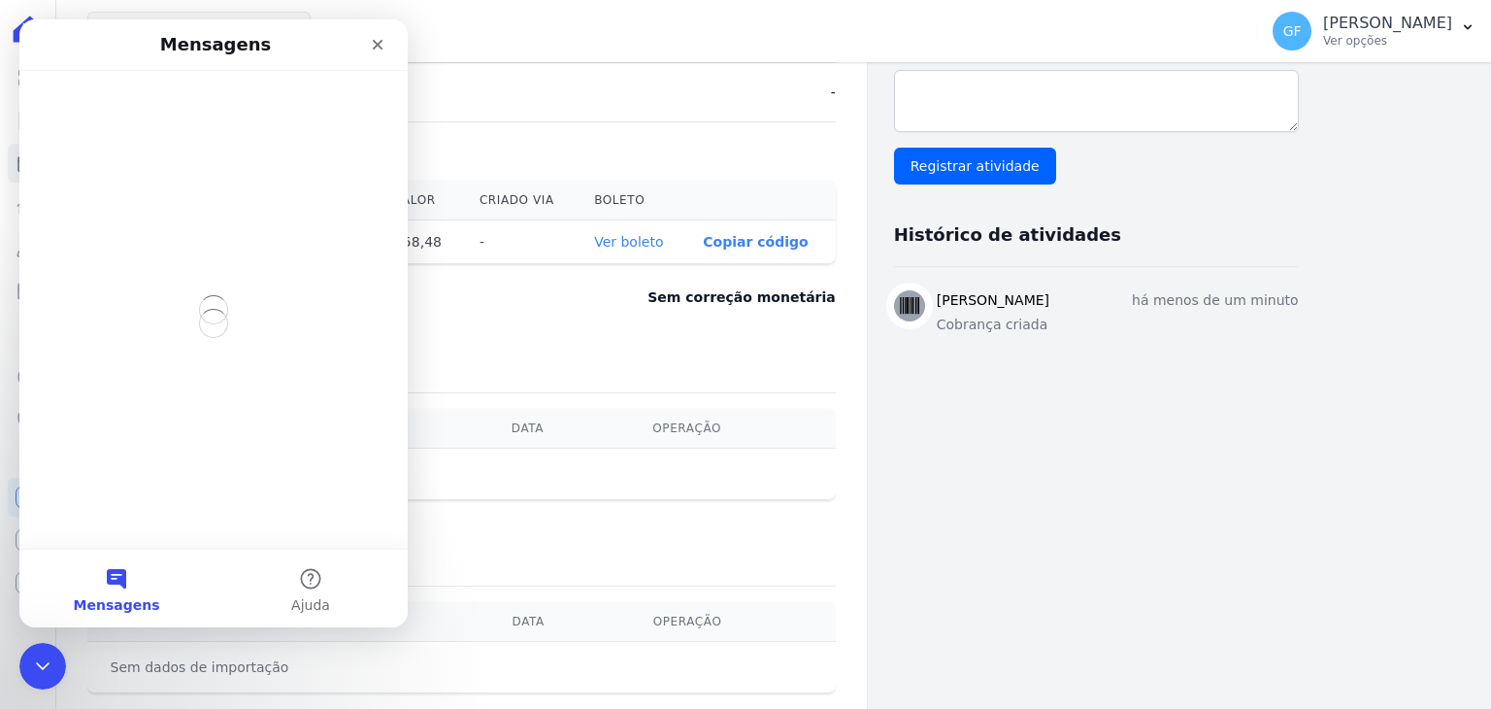
scroll to position [0, 0]
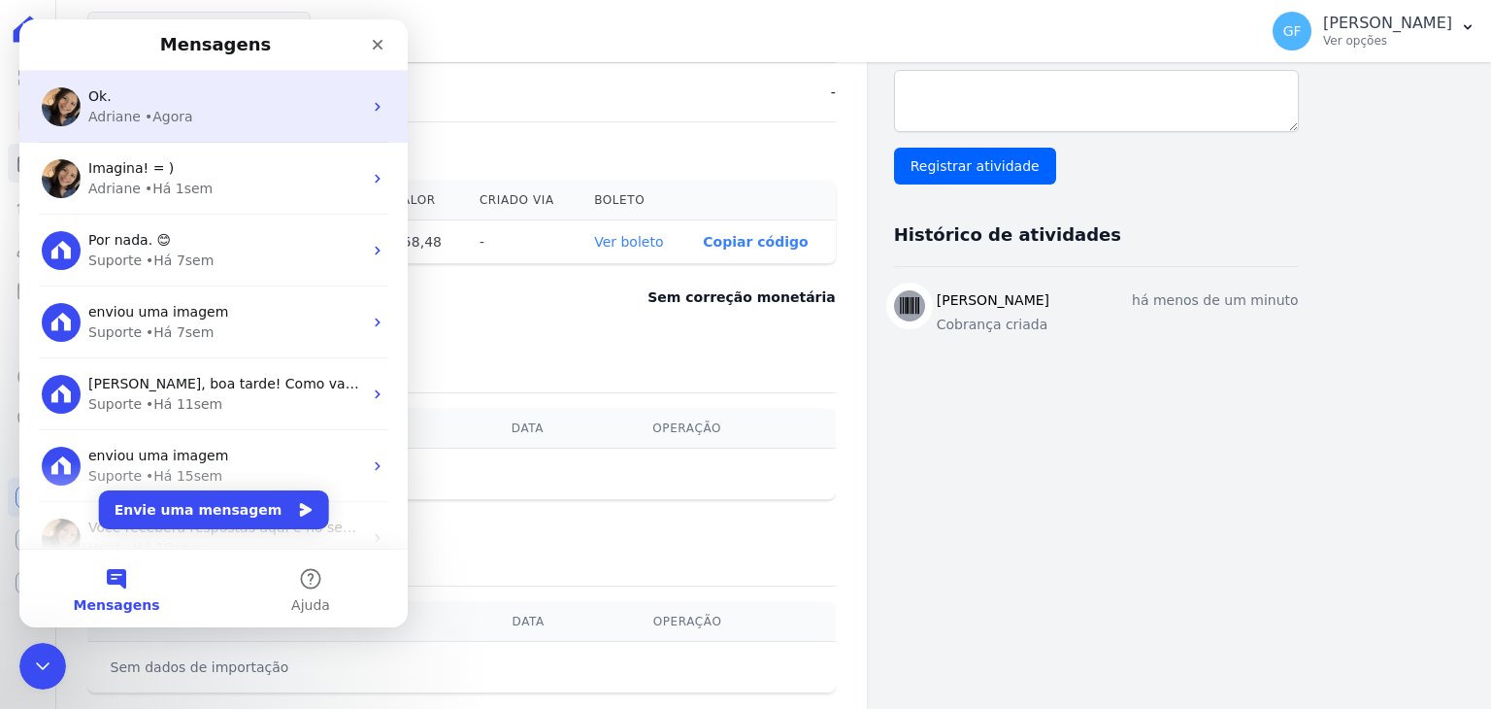
click at [163, 91] on div "Ok." at bounding box center [225, 96] width 274 height 20
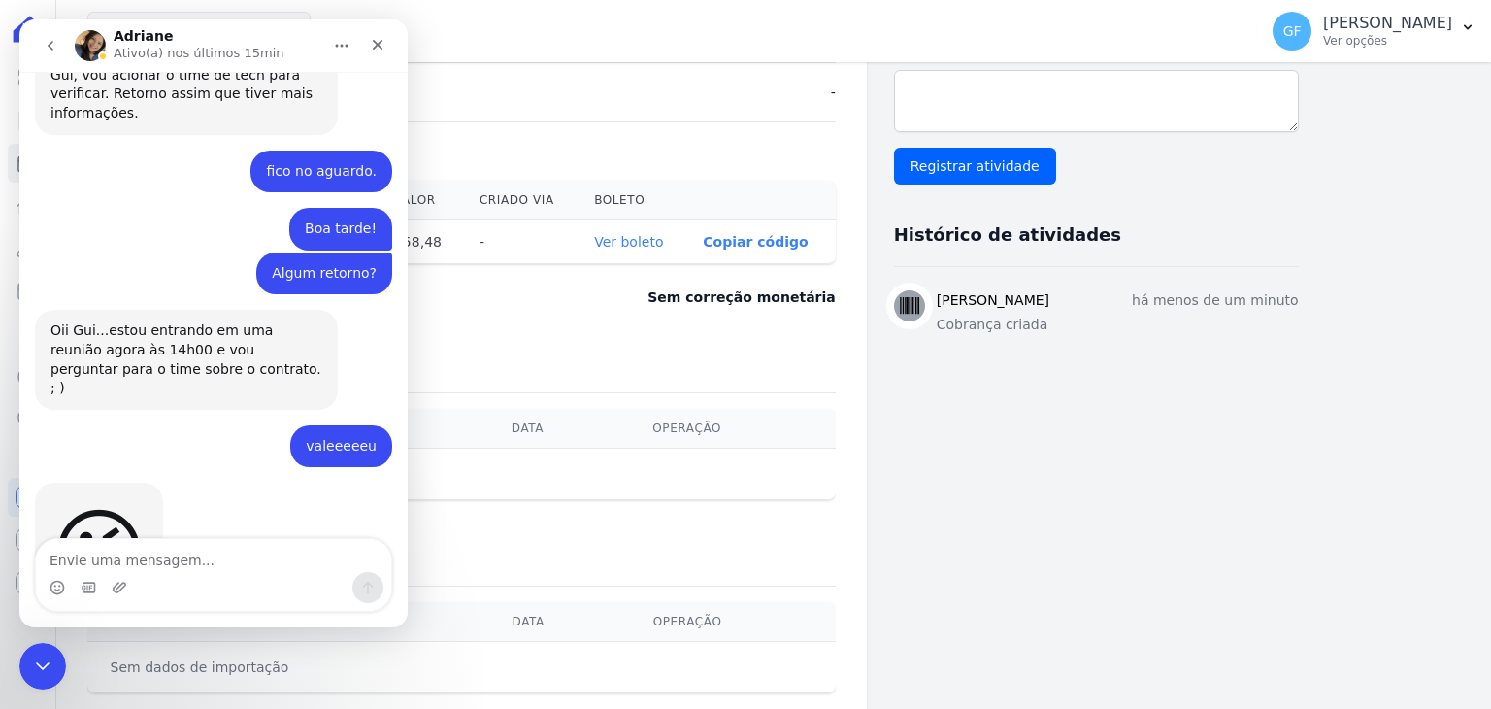
scroll to position [3935, 0]
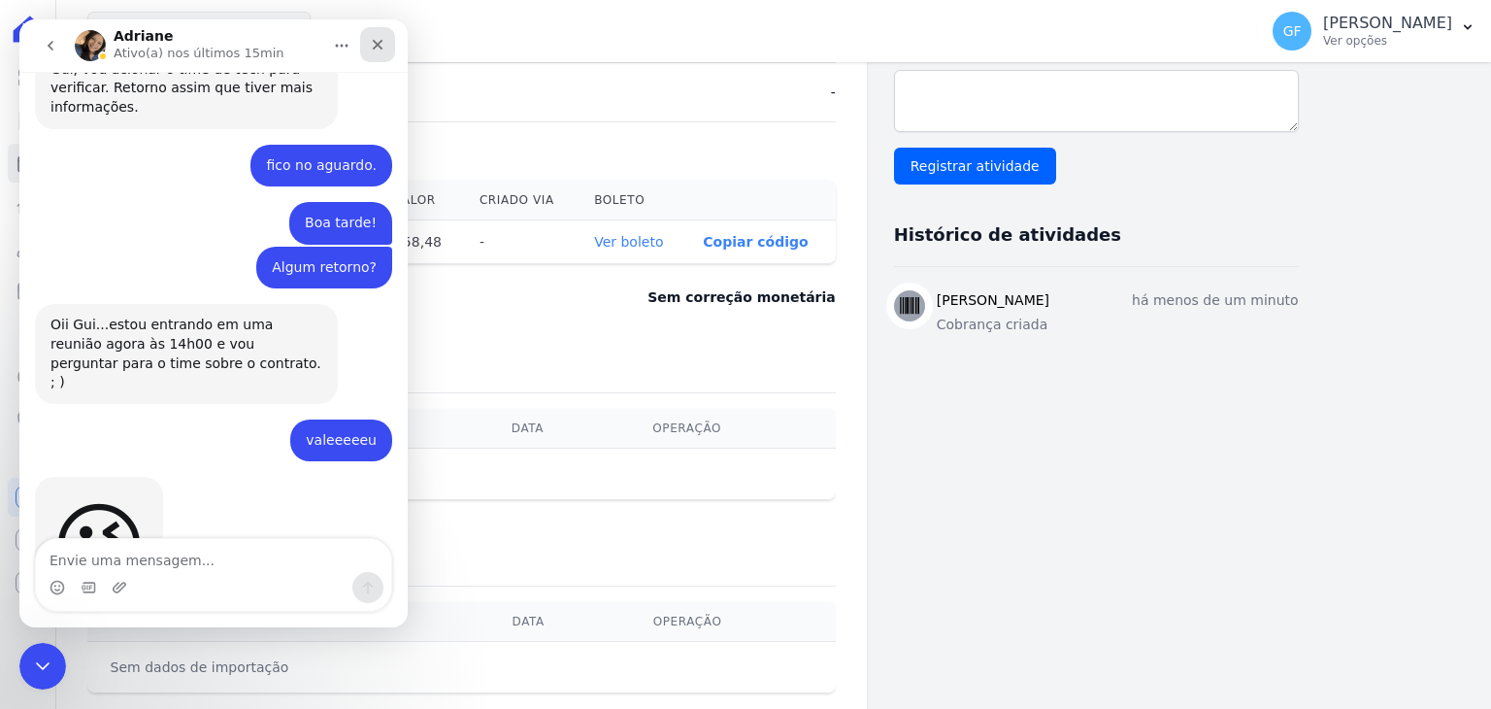
click at [380, 51] on icon "Fechar" at bounding box center [378, 45] width 16 height 16
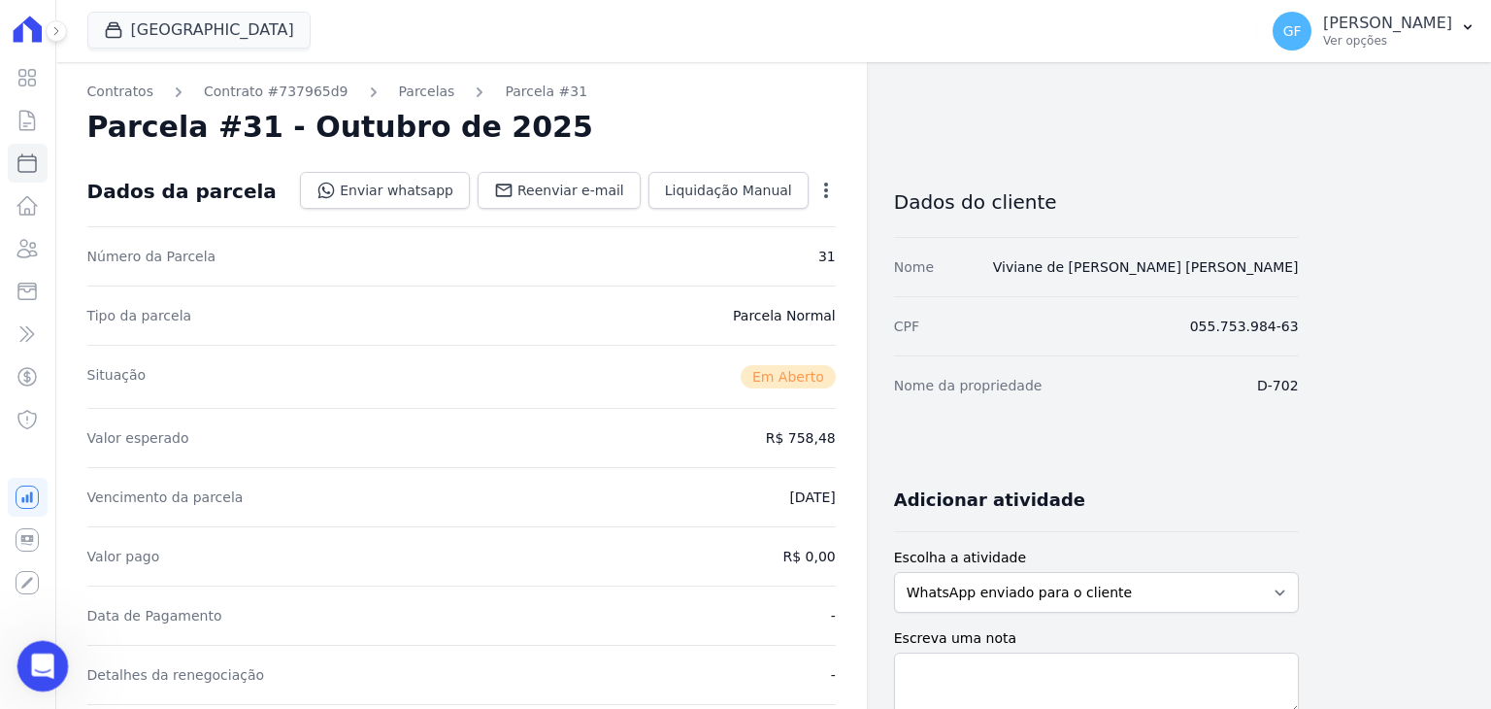
click at [32, 683] on div "Abertura do Messenger da Intercom" at bounding box center [40, 663] width 64 height 64
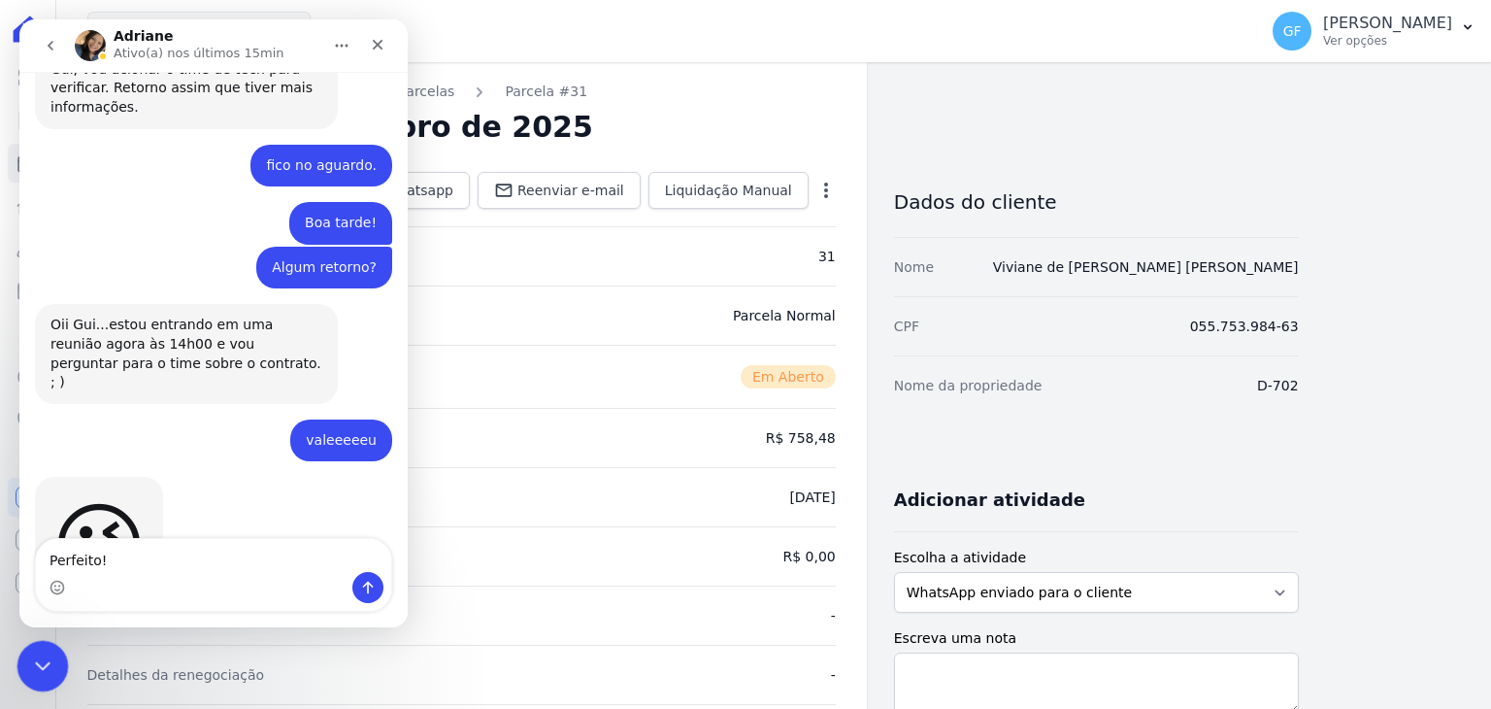
type textarea "Perfeito!!"
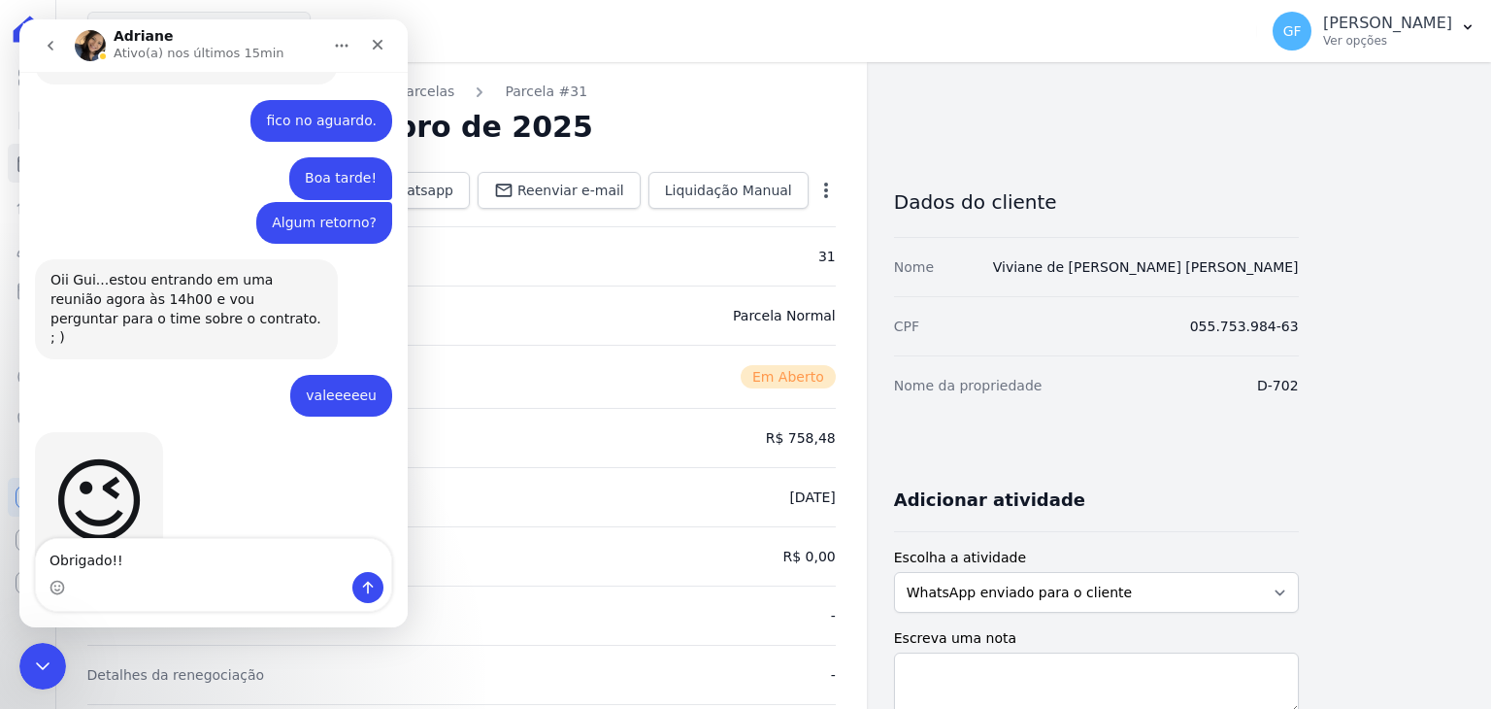
click at [46, 588] on div "Messenger da Intercom" at bounding box center [213, 587] width 355 height 31
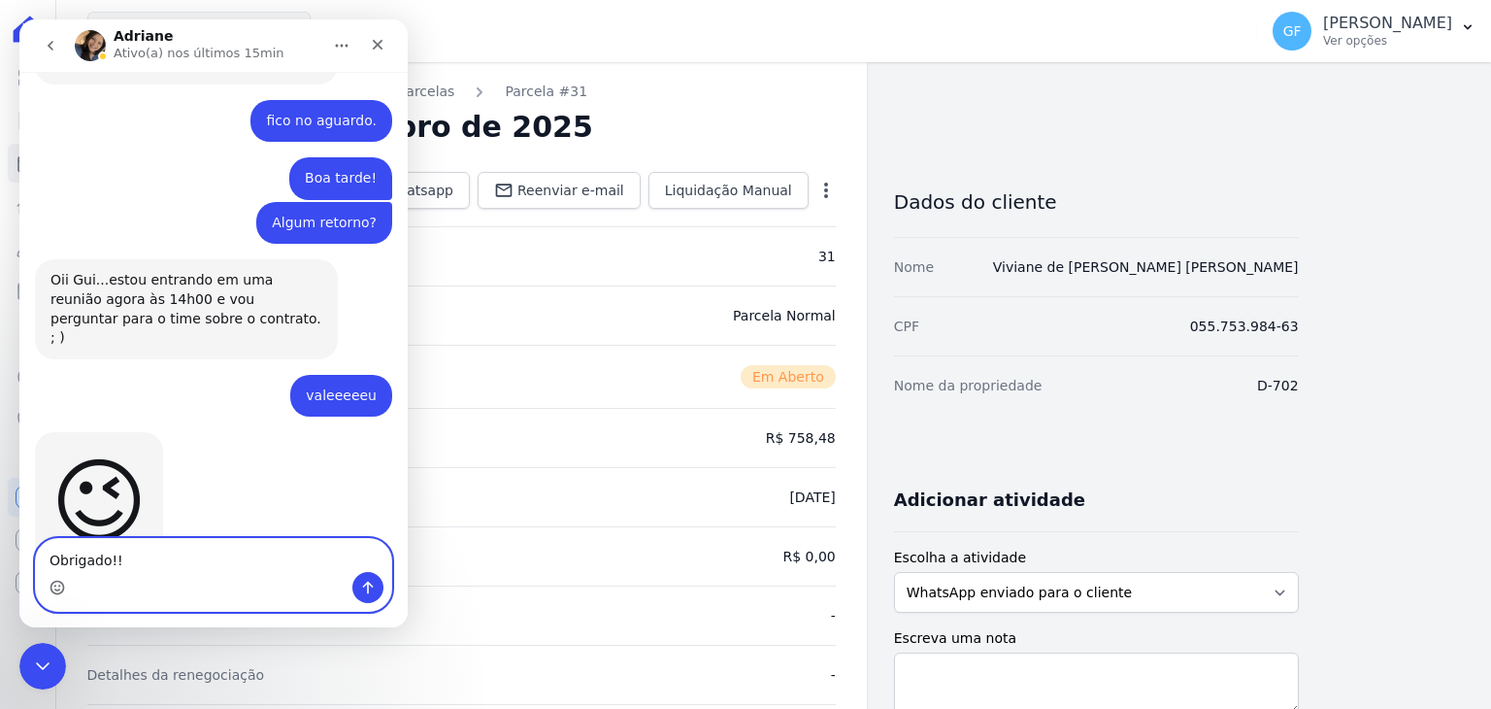
click at [55, 589] on icon "Selecionador de Emoji" at bounding box center [57, 589] width 4 height 1
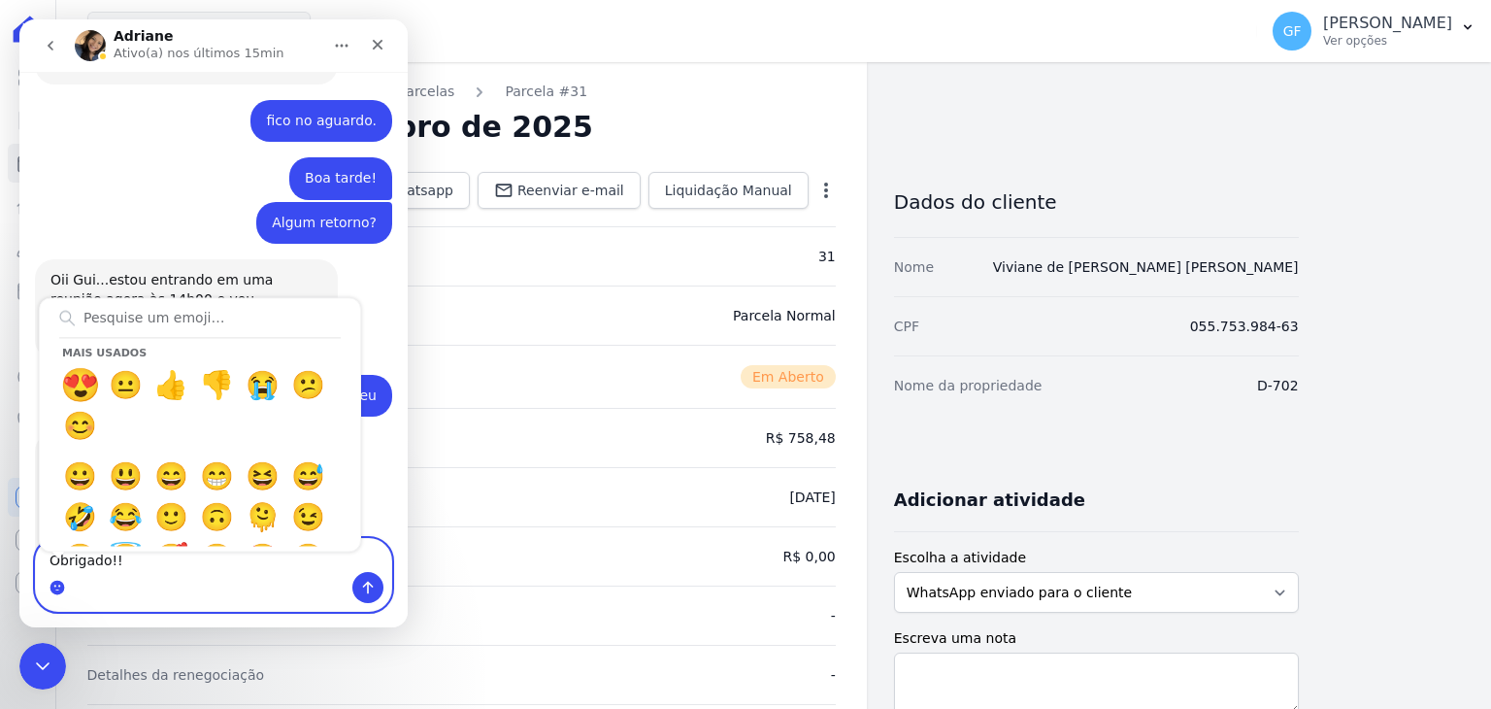
type textarea "Obrigado!! 😍"
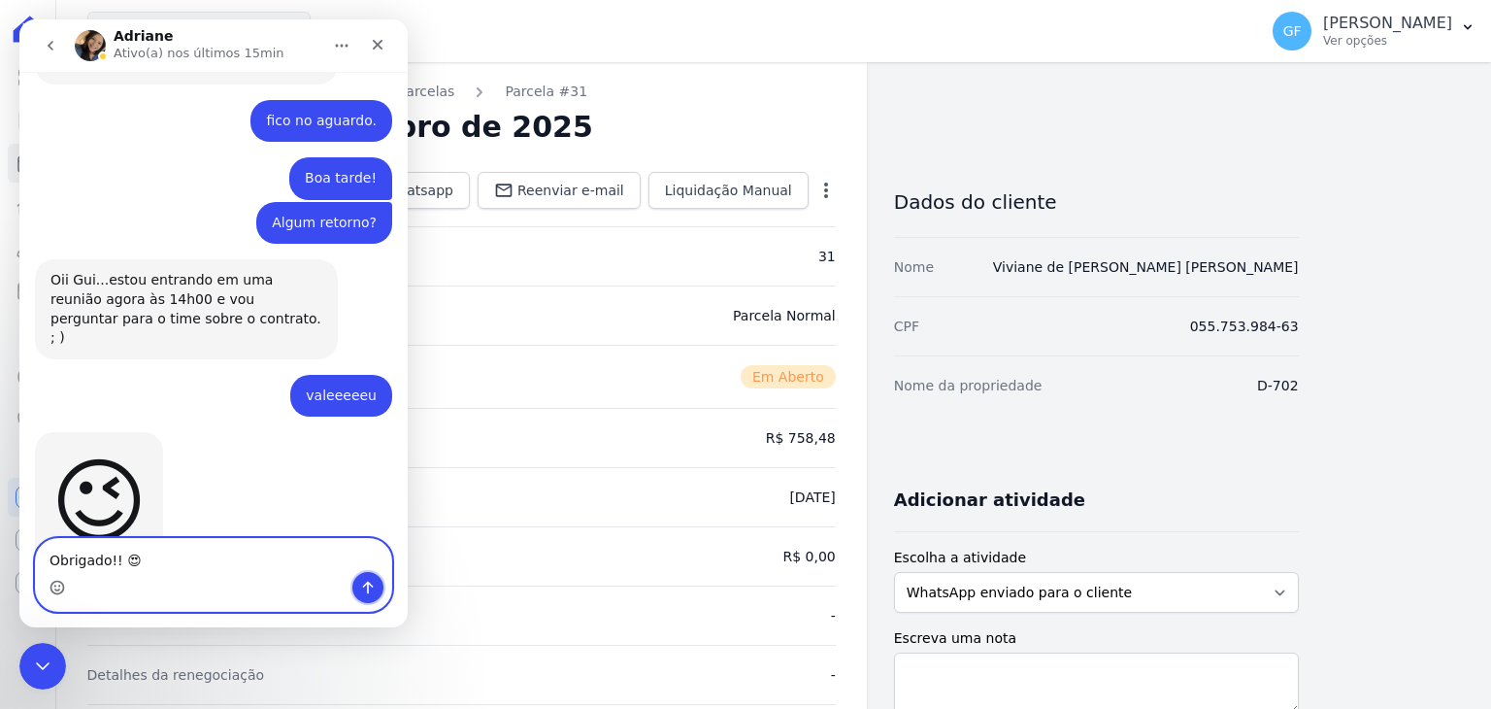
click at [374, 589] on icon "Enviar uma mensagem" at bounding box center [368, 587] width 16 height 16
